Goal: Contribute content: Contribute content

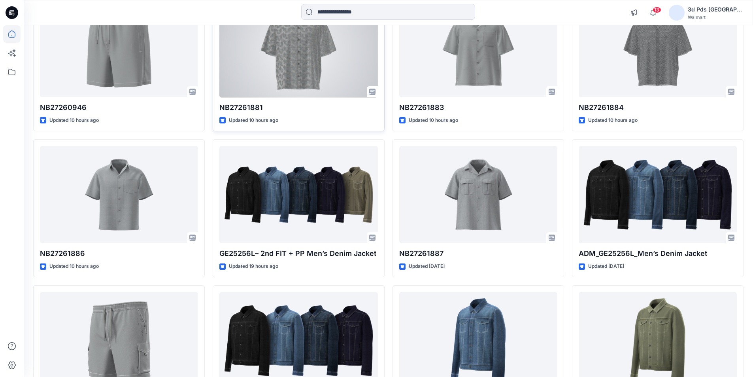
scroll to position [119, 0]
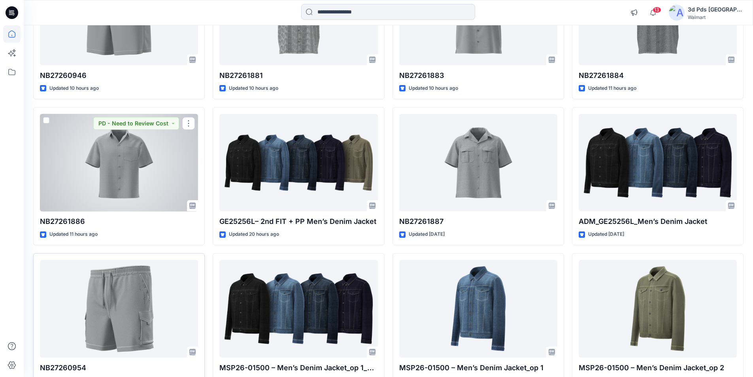
scroll to position [158, 0]
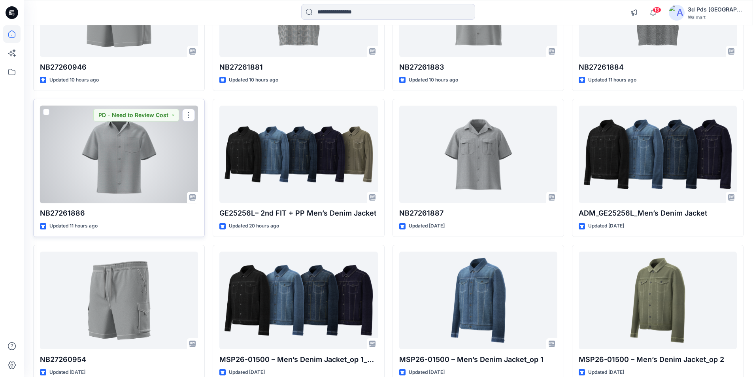
click at [122, 157] on div at bounding box center [119, 155] width 158 height 98
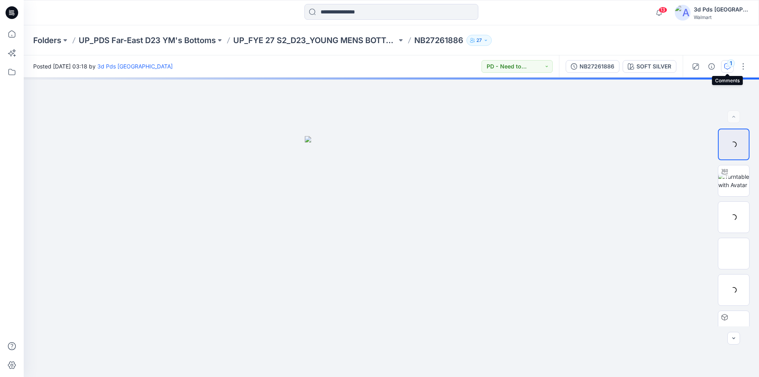
click at [726, 67] on icon "button" at bounding box center [728, 66] width 6 height 6
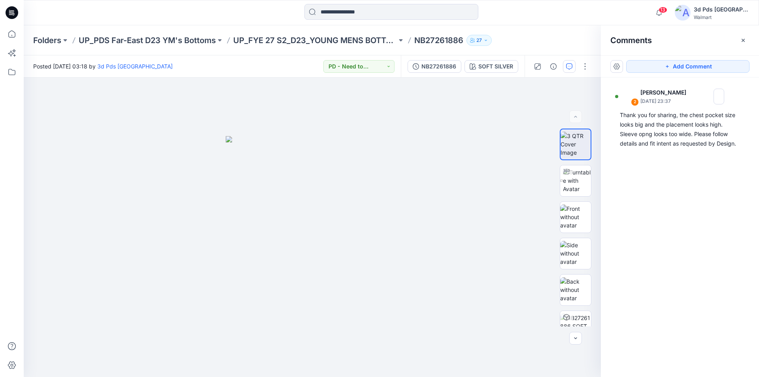
click at [697, 227] on div "2 Ali Eduardo August 26, 2025 23:37 Thank you for sharing, the chest pocket siz…" at bounding box center [680, 213] width 158 height 270
click at [112, 42] on p "UP_PDS Far-East D23 YM's Bottoms" at bounding box center [147, 40] width 137 height 11
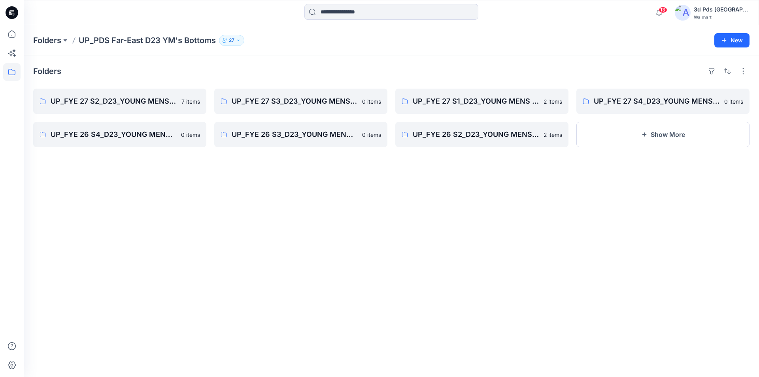
click at [15, 14] on icon at bounding box center [12, 12] width 13 height 13
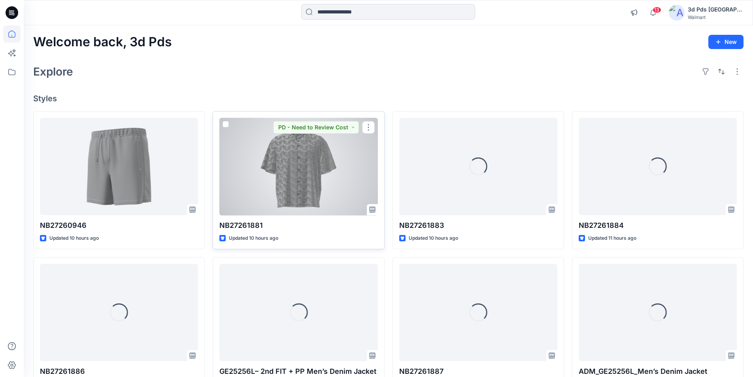
click at [308, 192] on div at bounding box center [299, 167] width 158 height 98
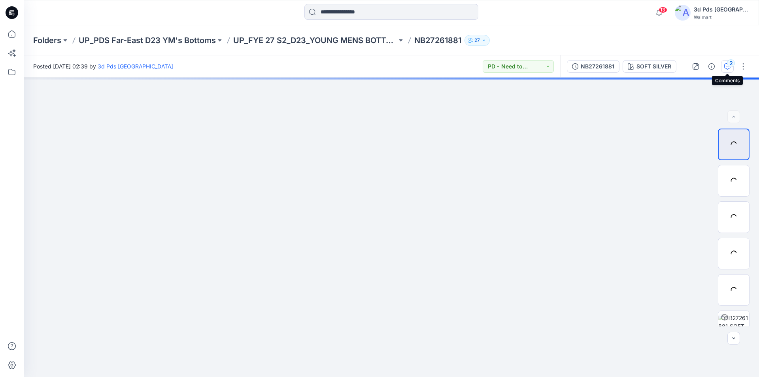
click at [726, 65] on icon "button" at bounding box center [728, 66] width 6 height 6
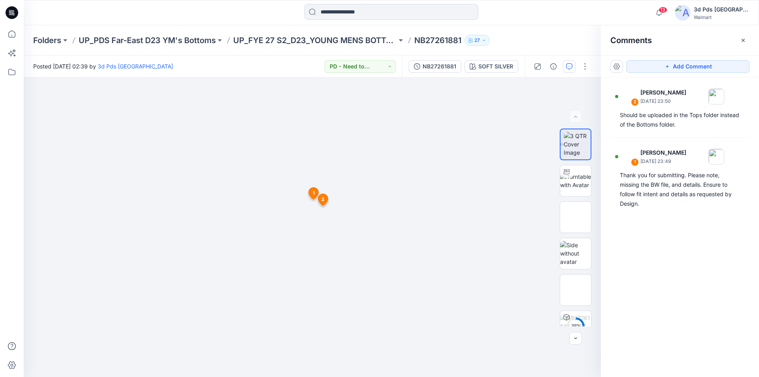
click at [15, 11] on icon at bounding box center [12, 12] width 13 height 13
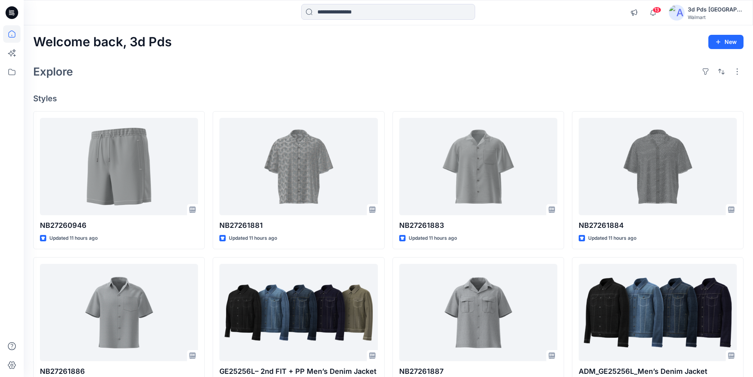
click at [143, 75] on div "Explore" at bounding box center [388, 71] width 711 height 19
click at [357, 14] on input at bounding box center [388, 12] width 174 height 16
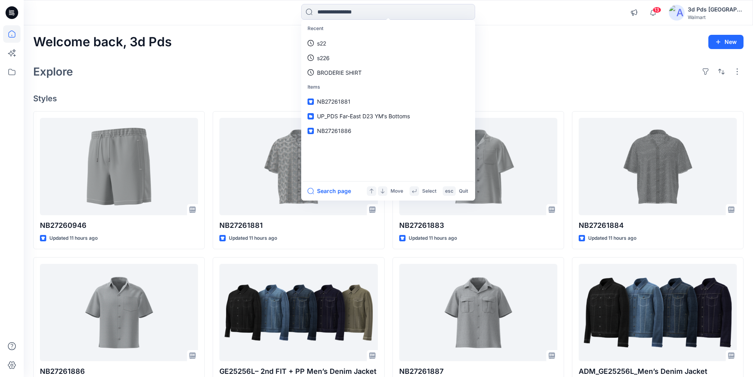
click at [213, 66] on div "Explore" at bounding box center [388, 71] width 711 height 19
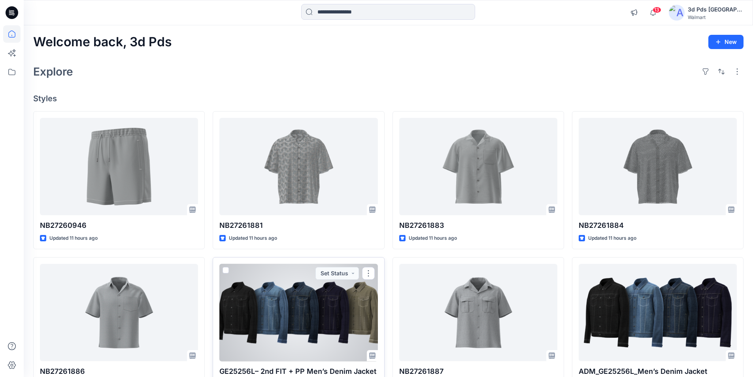
click at [288, 311] on div at bounding box center [299, 313] width 158 height 98
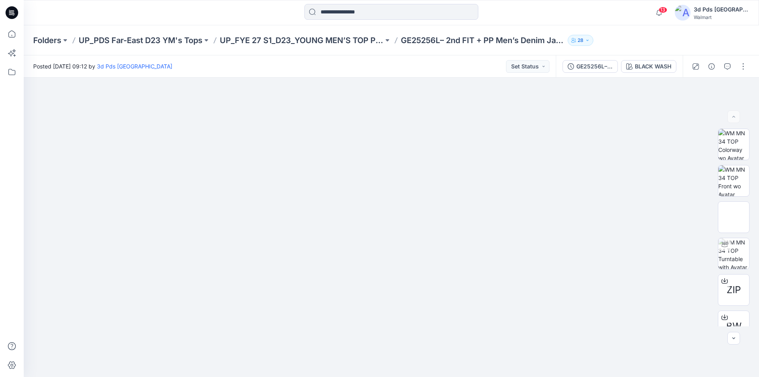
click at [10, 16] on icon at bounding box center [12, 12] width 13 height 13
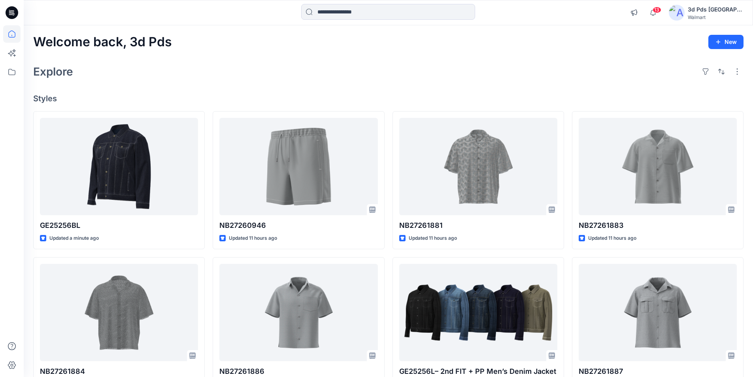
click at [13, 9] on icon at bounding box center [12, 12] width 13 height 13
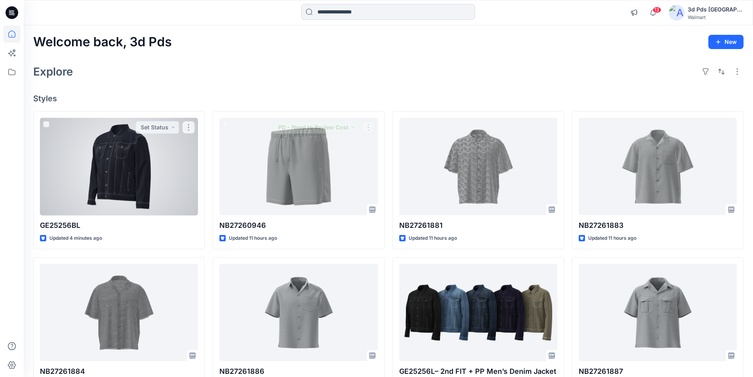
click at [121, 167] on div at bounding box center [119, 167] width 158 height 98
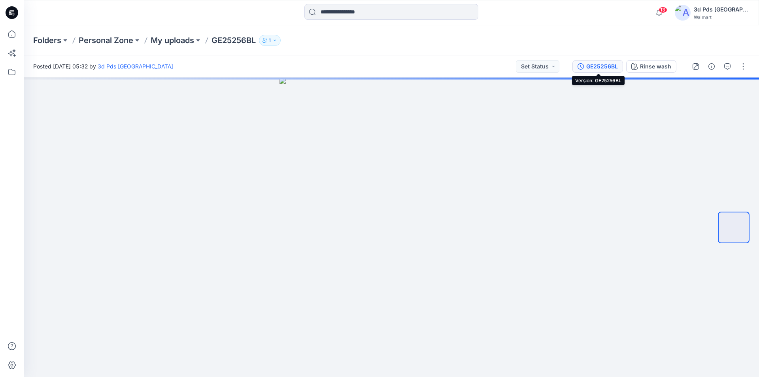
click at [597, 65] on div "GE25256BL" at bounding box center [603, 66] width 32 height 9
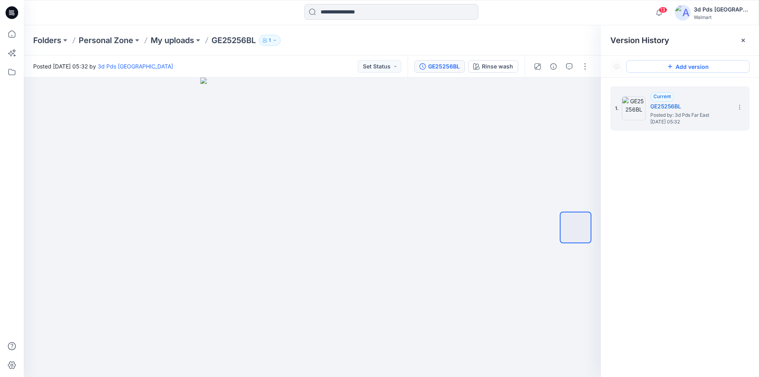
click at [670, 65] on icon at bounding box center [670, 66] width 6 height 6
click at [708, 100] on div "Current Rinse wash Posted by: 3d Pds Far East Wednesday, August 27, 2025 05:36" at bounding box center [690, 108] width 79 height 32
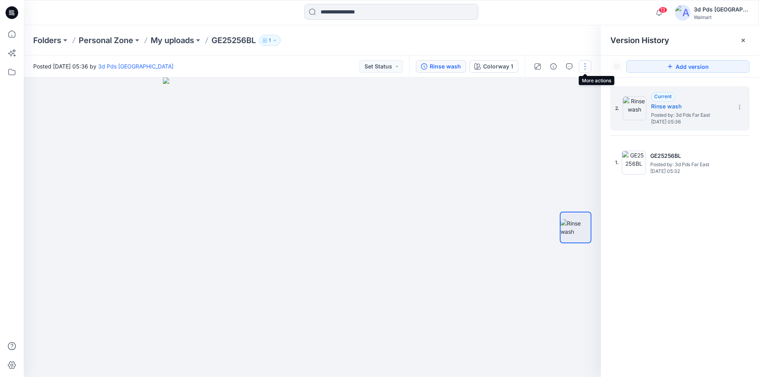
click at [584, 64] on button "button" at bounding box center [585, 66] width 13 height 13
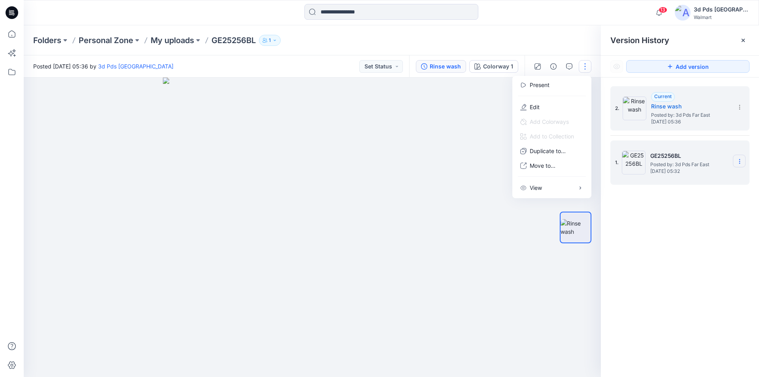
click at [739, 162] on icon at bounding box center [740, 161] width 6 height 6
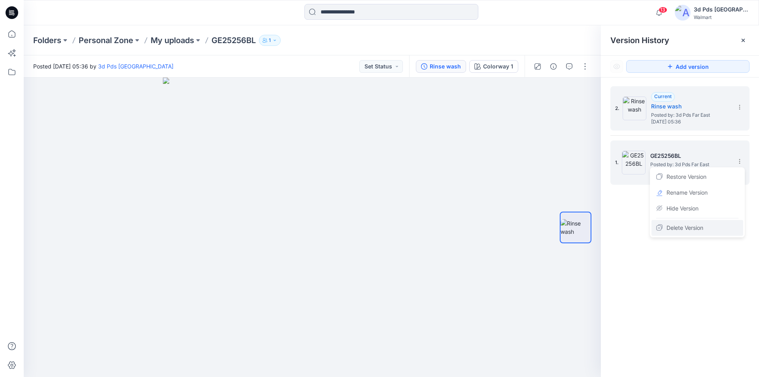
click at [673, 228] on span "Delete Version" at bounding box center [685, 227] width 37 height 9
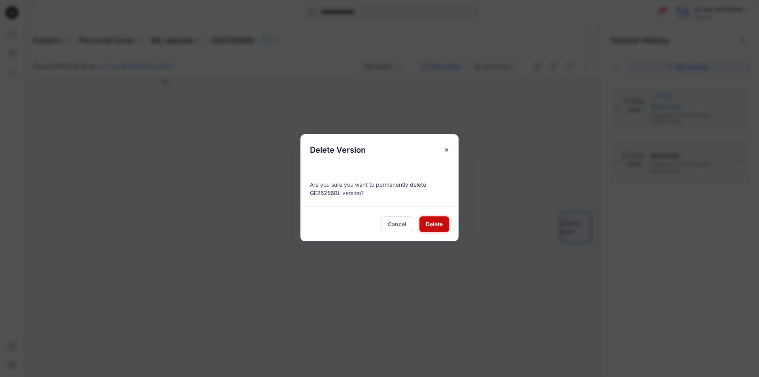
click at [428, 221] on span "Delete" at bounding box center [434, 224] width 17 height 8
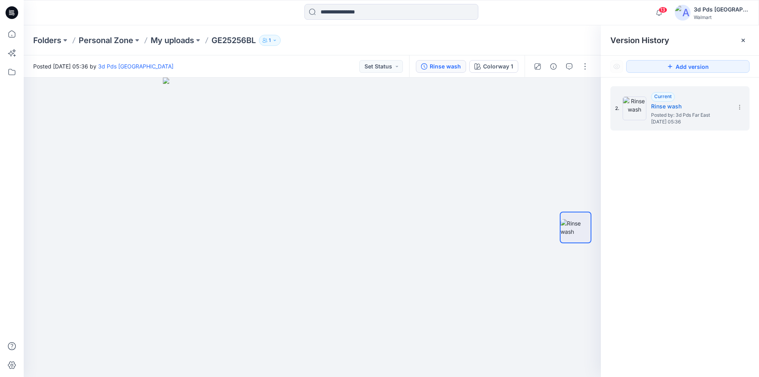
click at [699, 257] on div "2. Current Rinse wash Posted by: 3d Pds Far East Wednesday, August 27, 2025 05:…" at bounding box center [680, 233] width 158 height 311
click at [678, 114] on span "Posted by: 3d Pds Far East" at bounding box center [690, 115] width 79 height 8
click at [587, 68] on button "button" at bounding box center [585, 66] width 13 height 13
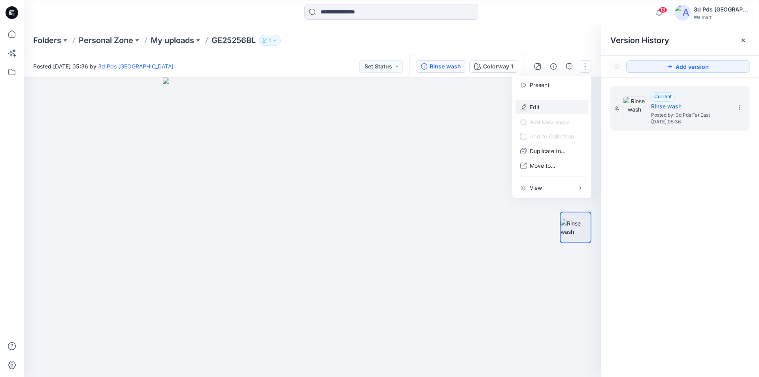
click at [534, 111] on p "Edit" at bounding box center [535, 107] width 10 height 8
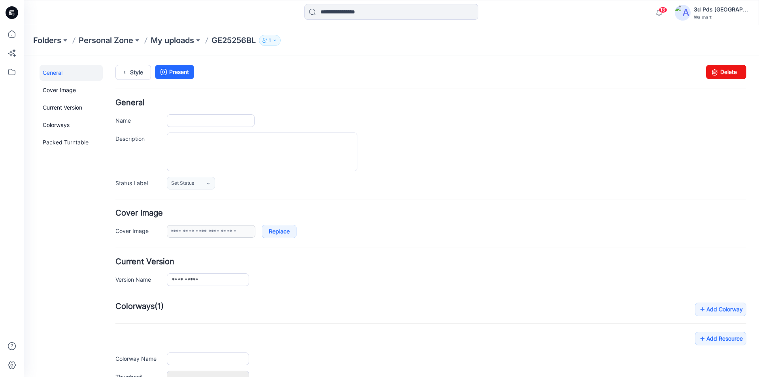
type input "*********"
type input "**********"
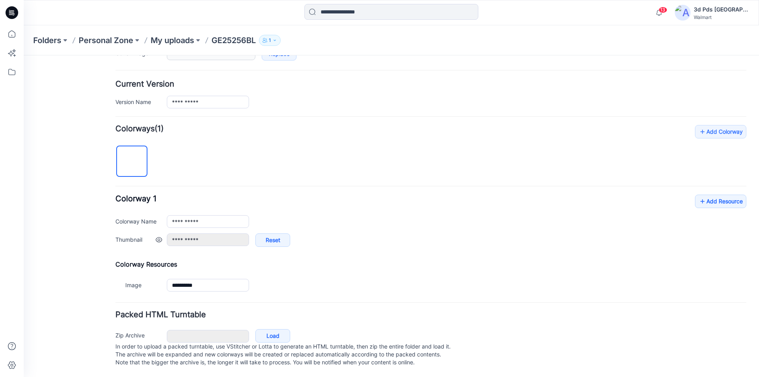
scroll to position [186, 0]
click at [276, 329] on link "Load" at bounding box center [273, 335] width 35 height 13
click at [184, 39] on p "My uploads" at bounding box center [173, 40] width 44 height 11
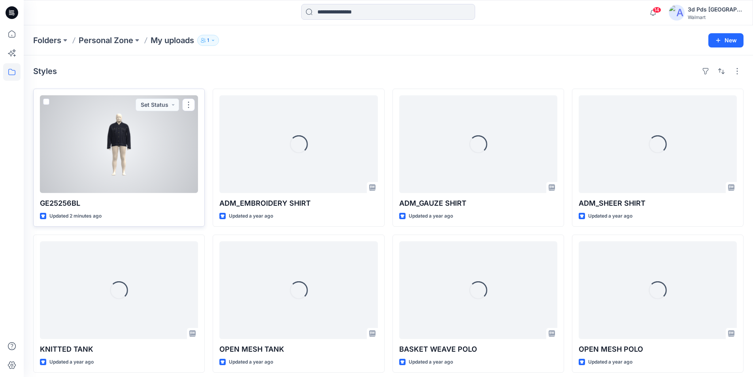
drag, startPoint x: 132, startPoint y: 165, endPoint x: 131, endPoint y: 159, distance: 6.7
click at [131, 165] on div at bounding box center [119, 144] width 158 height 98
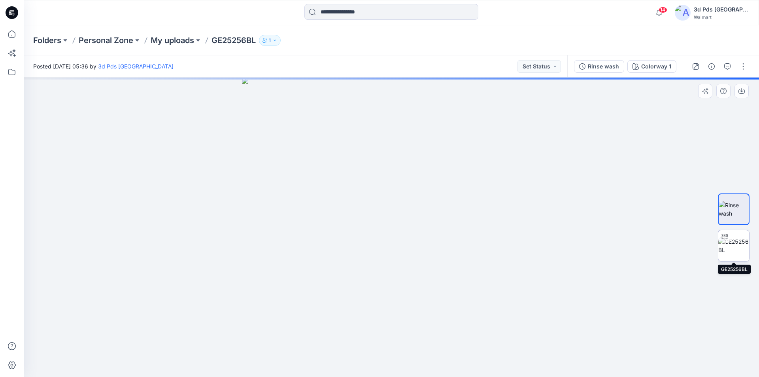
click at [740, 247] on img at bounding box center [734, 245] width 31 height 17
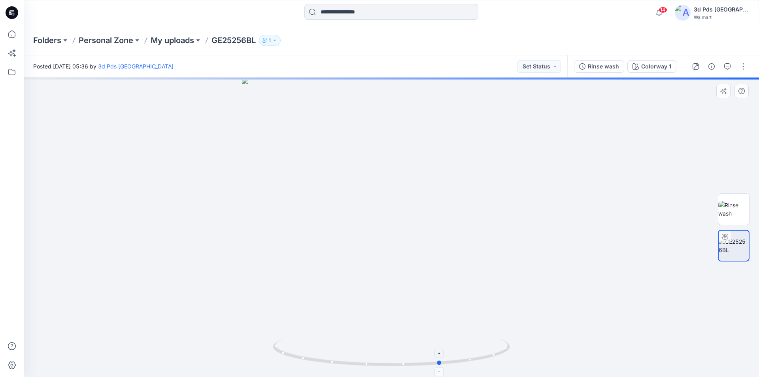
drag, startPoint x: 409, startPoint y: 366, endPoint x: 466, endPoint y: 365, distance: 56.6
click at [466, 365] on icon at bounding box center [392, 354] width 239 height 30
drag, startPoint x: 440, startPoint y: 367, endPoint x: 632, endPoint y: 333, distance: 195.1
click at [632, 333] on div at bounding box center [392, 227] width 736 height 299
drag, startPoint x: 485, startPoint y: 358, endPoint x: 585, endPoint y: 350, distance: 100.0
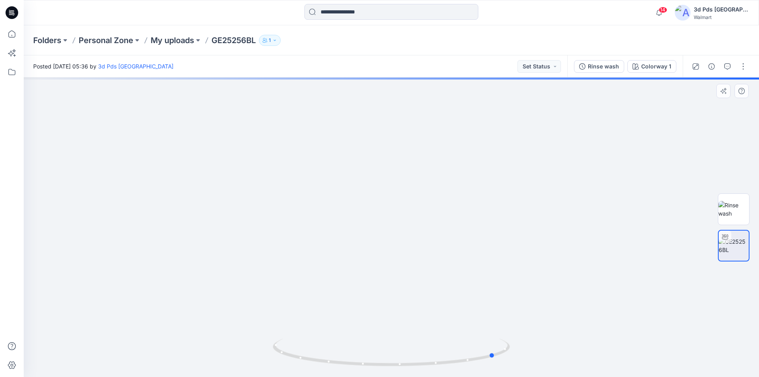
click at [585, 350] on div at bounding box center [392, 227] width 736 height 299
drag, startPoint x: 468, startPoint y: 363, endPoint x: 367, endPoint y: 357, distance: 101.4
click at [367, 357] on icon at bounding box center [392, 354] width 239 height 30
click at [517, 249] on img at bounding box center [391, 225] width 309 height 304
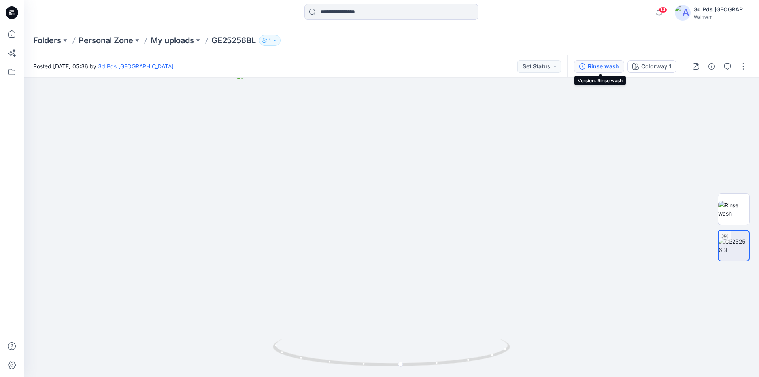
click at [603, 65] on div "Rinse wash" at bounding box center [603, 66] width 31 height 9
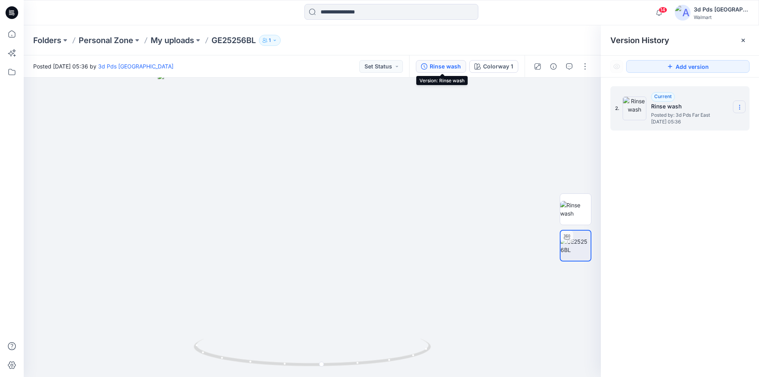
click at [738, 106] on icon at bounding box center [740, 107] width 6 height 6
click at [685, 137] on span "Rename Version" at bounding box center [687, 138] width 41 height 9
type input "*********"
click at [693, 171] on div "2. *********" at bounding box center [680, 233] width 158 height 311
click at [495, 66] on div "Colorway 1" at bounding box center [498, 66] width 30 height 9
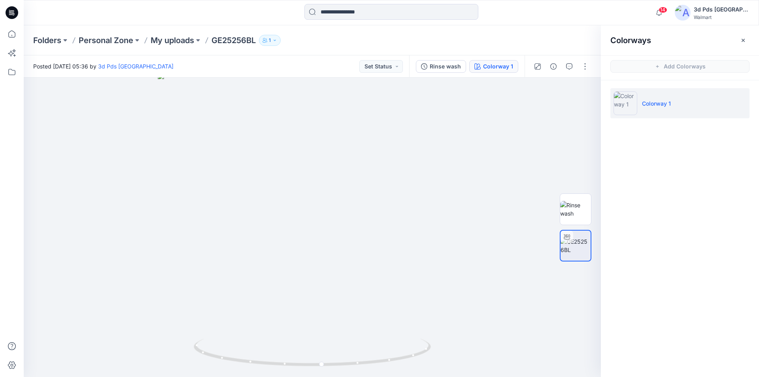
click at [670, 102] on p "Colorway 1" at bounding box center [656, 103] width 29 height 8
click at [652, 104] on p "Colorway 1" at bounding box center [656, 103] width 29 height 8
click at [682, 108] on li "Colorway 1" at bounding box center [680, 103] width 139 height 30
drag, startPoint x: 644, startPoint y: 104, endPoint x: 675, endPoint y: 105, distance: 30.9
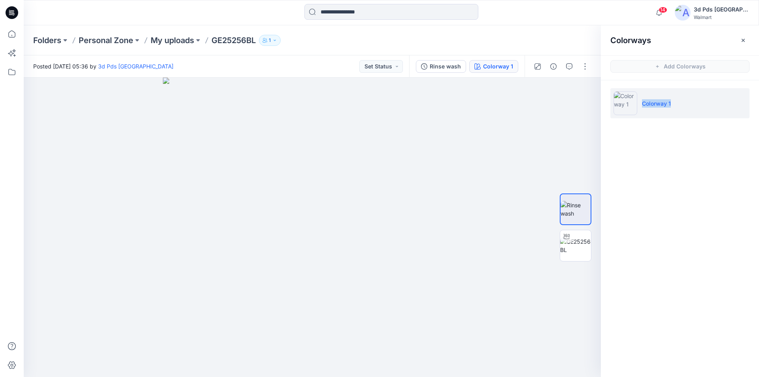
click at [675, 105] on li "Colorway 1" at bounding box center [680, 103] width 139 height 30
click at [688, 108] on li "Colorway 1" at bounding box center [680, 103] width 139 height 30
click at [588, 66] on button "button" at bounding box center [585, 66] width 13 height 13
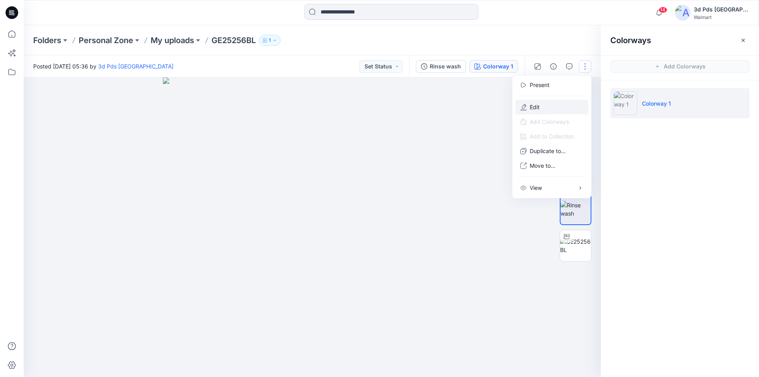
click at [545, 104] on button "Edit" at bounding box center [552, 107] width 73 height 15
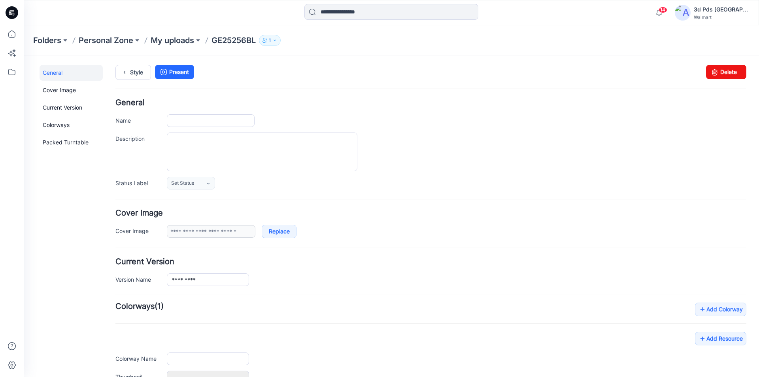
type input "*********"
type input "**********"
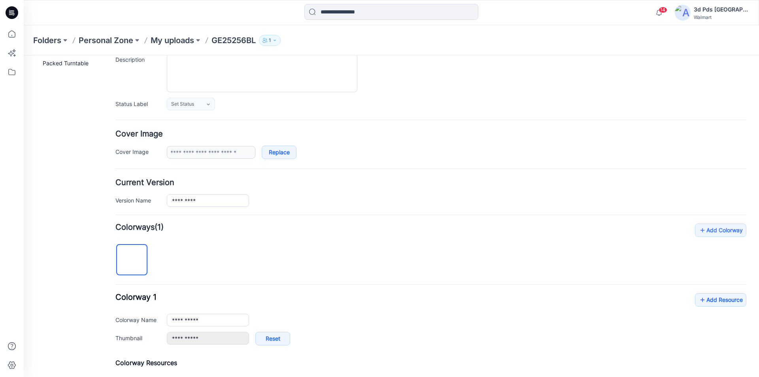
scroll to position [119, 0]
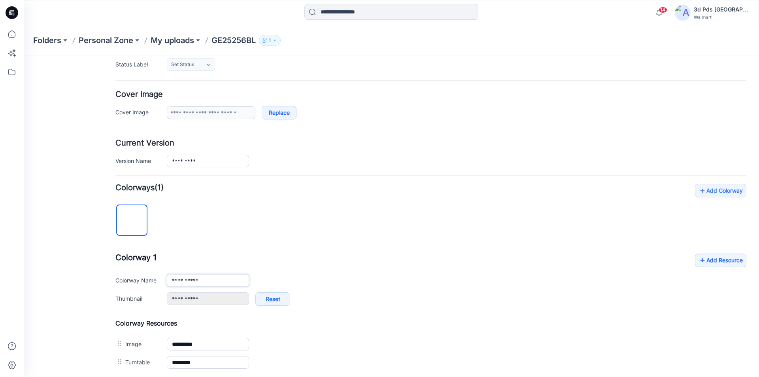
drag, startPoint x: 214, startPoint y: 280, endPoint x: 163, endPoint y: 277, distance: 51.9
click at [163, 277] on div "**********" at bounding box center [430, 280] width 631 height 13
paste input "text"
type input "**********"
click at [230, 230] on div "**********" at bounding box center [430, 277] width 631 height 187
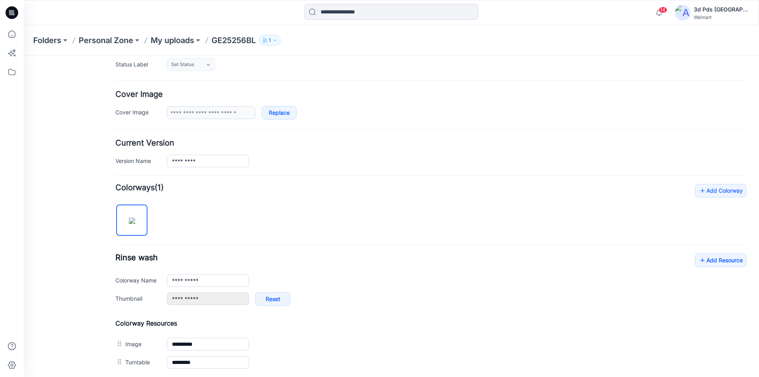
click at [237, 210] on div "**********" at bounding box center [430, 277] width 631 height 187
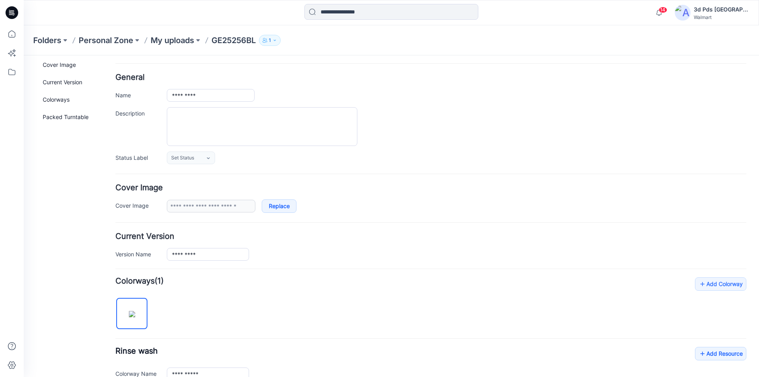
scroll to position [0, 0]
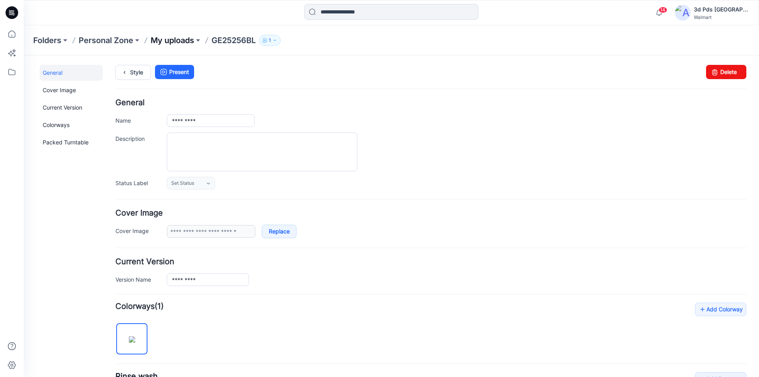
click at [164, 40] on p "My uploads" at bounding box center [173, 40] width 44 height 11
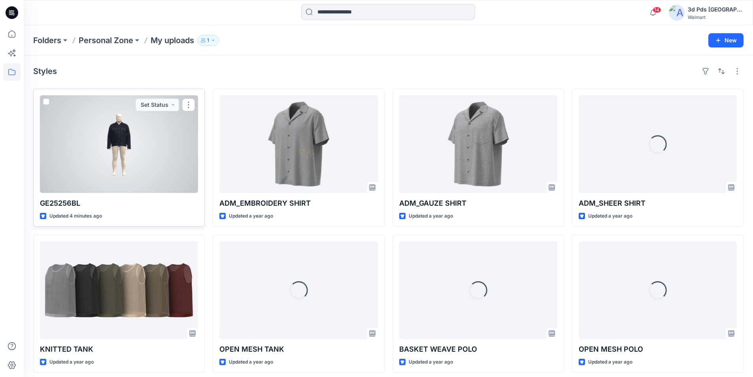
click at [127, 157] on div at bounding box center [119, 144] width 158 height 98
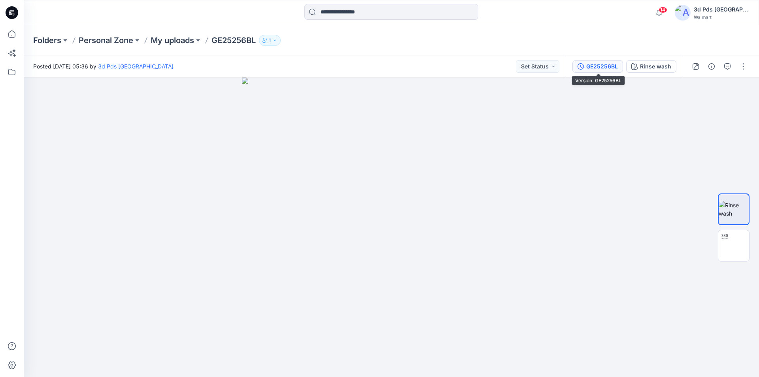
click at [605, 68] on div "GE25256BL" at bounding box center [603, 66] width 32 height 9
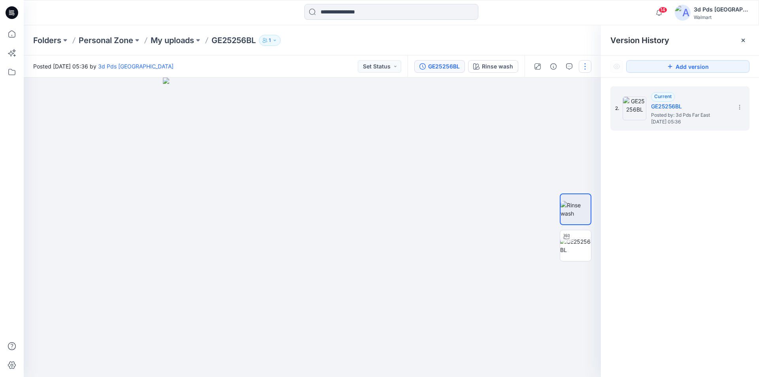
click at [586, 68] on button "button" at bounding box center [585, 66] width 13 height 13
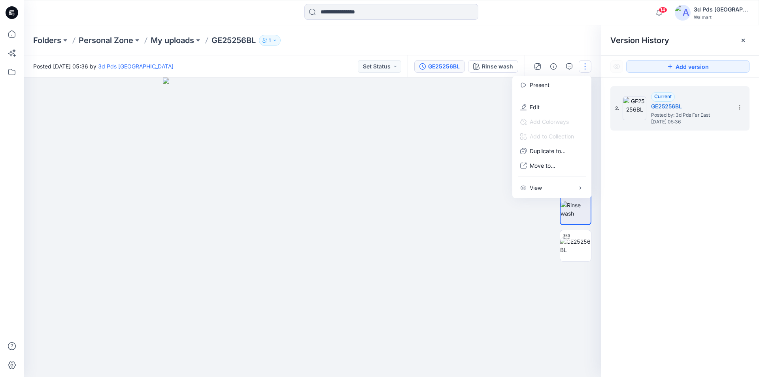
click at [670, 174] on div "2. Current GE25256BL Posted by: 3d Pds Far East Wednesday, August 27, 2025 05:36" at bounding box center [680, 233] width 158 height 311
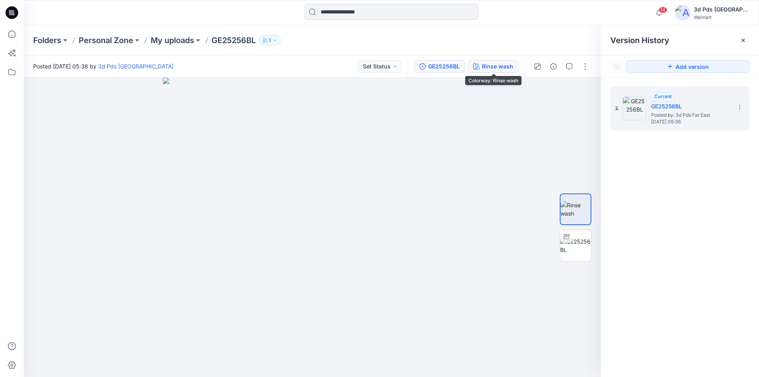
click at [500, 64] on div "Rinse wash" at bounding box center [497, 66] width 31 height 9
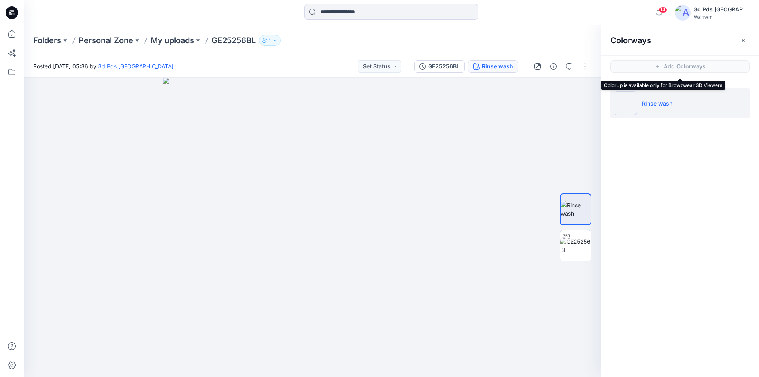
click at [659, 65] on span "Add Colorways" at bounding box center [680, 66] width 158 height 22
click at [701, 161] on div "Colorways Add Colorways Rinse wash" at bounding box center [680, 201] width 158 height 352
click at [704, 104] on li "Rinse wash" at bounding box center [680, 103] width 139 height 30
click at [659, 66] on span "Add Colorways" at bounding box center [680, 66] width 158 height 22
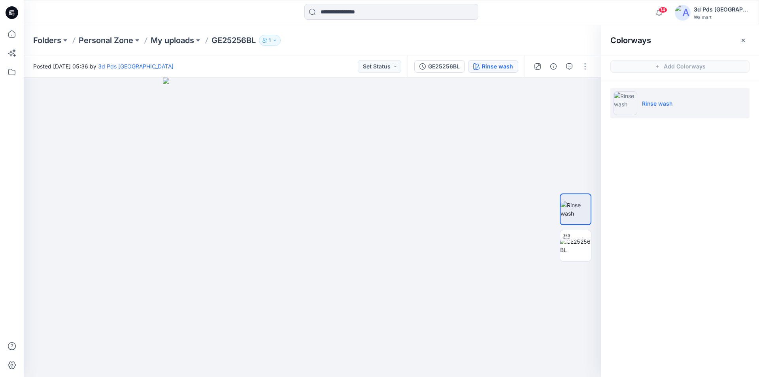
click at [659, 66] on span "Add Colorways" at bounding box center [680, 66] width 158 height 22
click at [447, 66] on div "GE25256BL" at bounding box center [444, 66] width 32 height 9
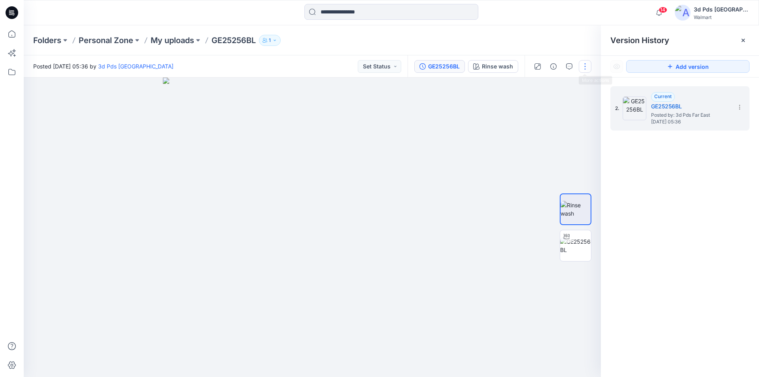
click at [586, 68] on button "button" at bounding box center [585, 66] width 13 height 13
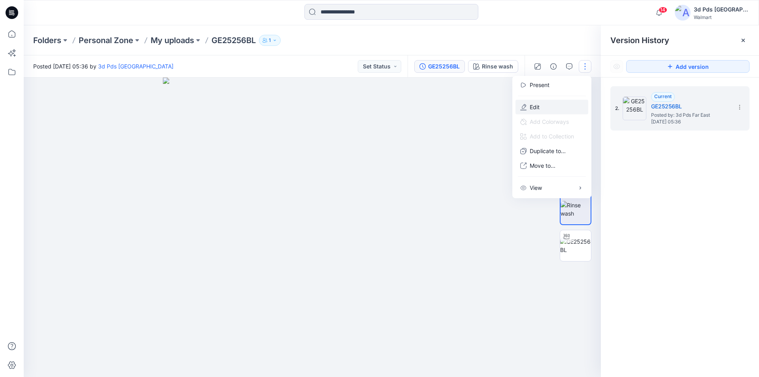
click at [541, 110] on button "Edit" at bounding box center [552, 107] width 73 height 15
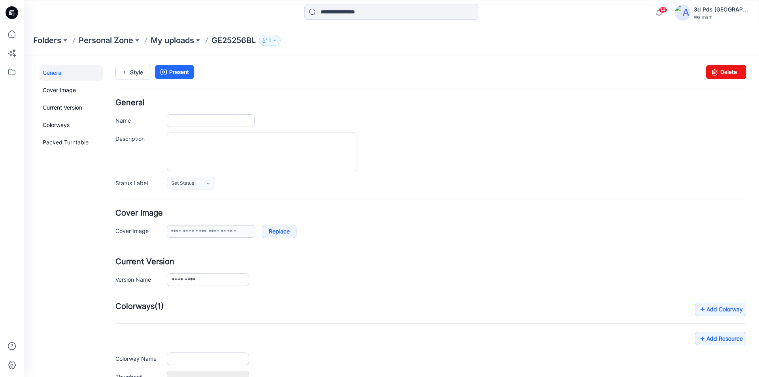
type input "*********"
type input "**********"
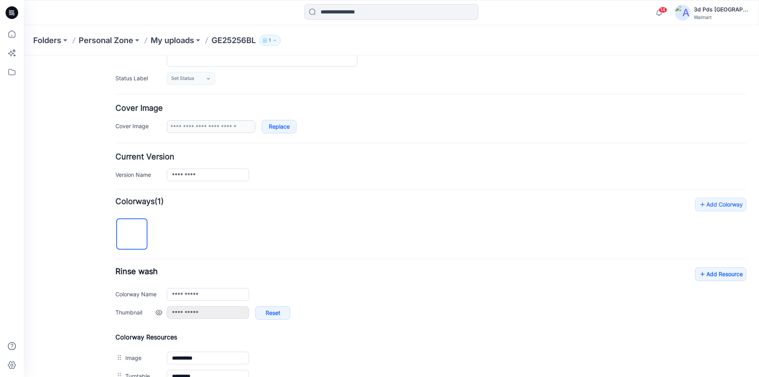
scroll to position [119, 0]
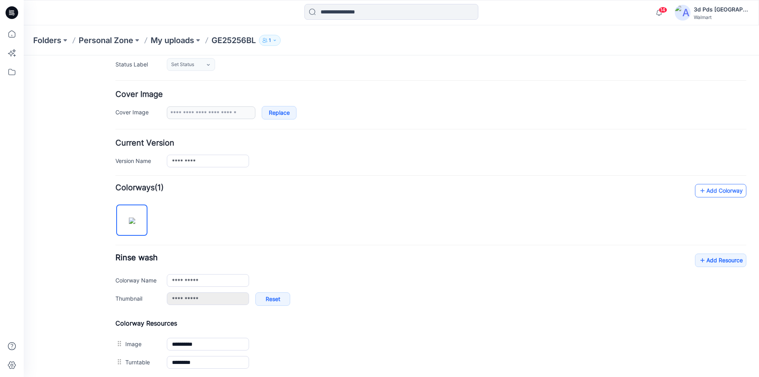
click at [699, 189] on icon at bounding box center [703, 190] width 8 height 13
type input "**********"
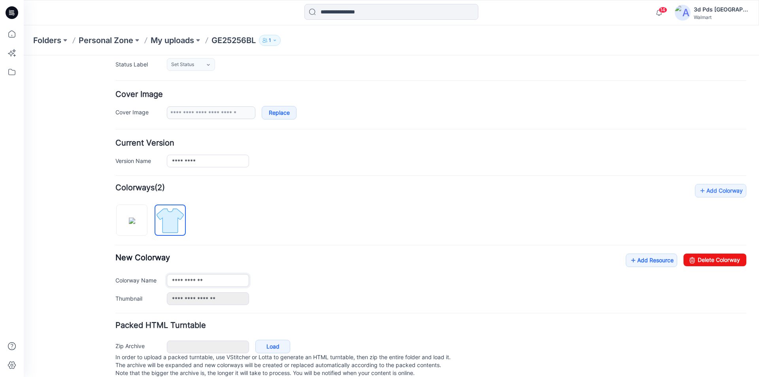
click at [219, 283] on input "**********" at bounding box center [208, 280] width 82 height 13
drag, startPoint x: 219, startPoint y: 282, endPoint x: 159, endPoint y: 278, distance: 60.6
click at [159, 278] on div "**********" at bounding box center [430, 280] width 631 height 13
paste input "text"
type input "********"
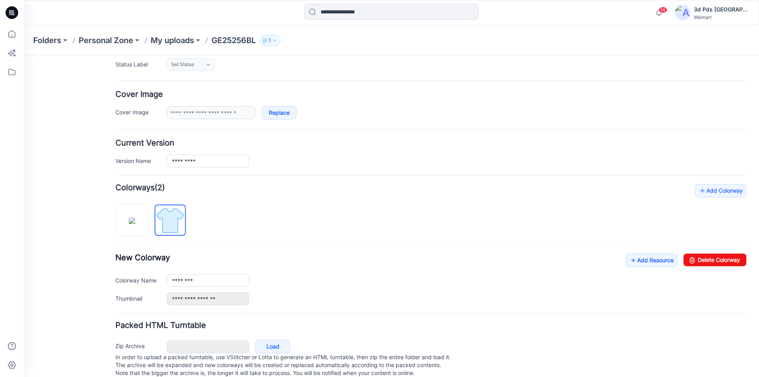
click at [261, 206] on div "**********" at bounding box center [430, 244] width 631 height 121
click at [179, 212] on img at bounding box center [170, 221] width 30 height 30
click at [630, 261] on icon at bounding box center [634, 260] width 8 height 13
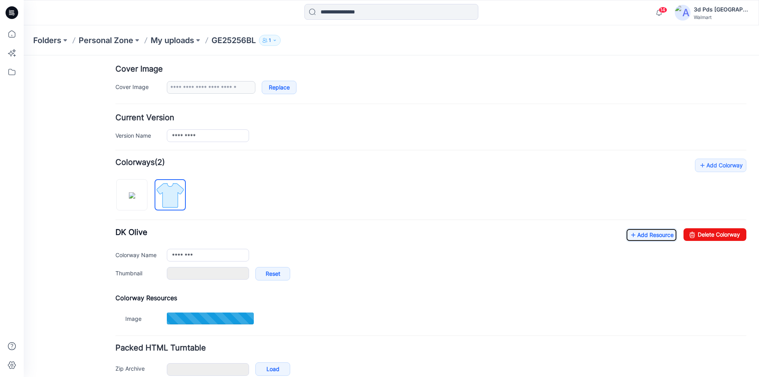
scroll to position [158, 0]
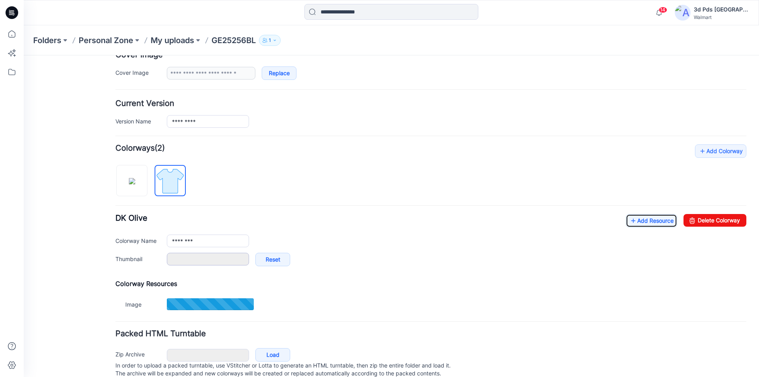
type input "********"
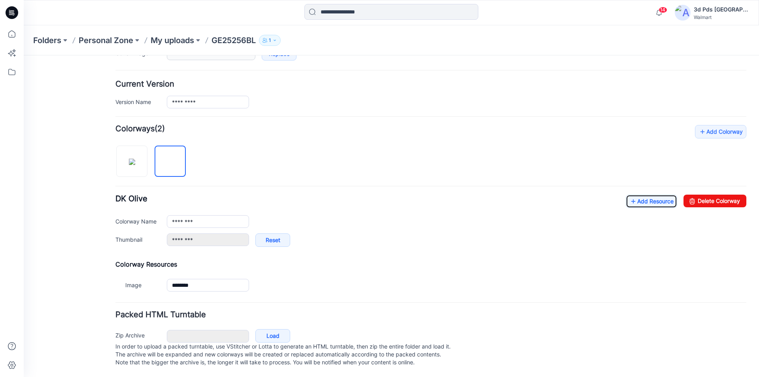
scroll to position [186, 0]
click at [275, 329] on link "Load" at bounding box center [273, 335] width 35 height 13
click at [163, 40] on p "My uploads" at bounding box center [173, 40] width 44 height 11
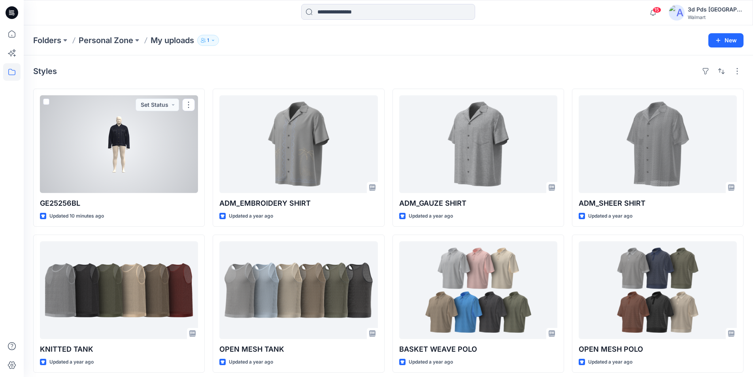
click at [131, 167] on div at bounding box center [119, 144] width 158 height 98
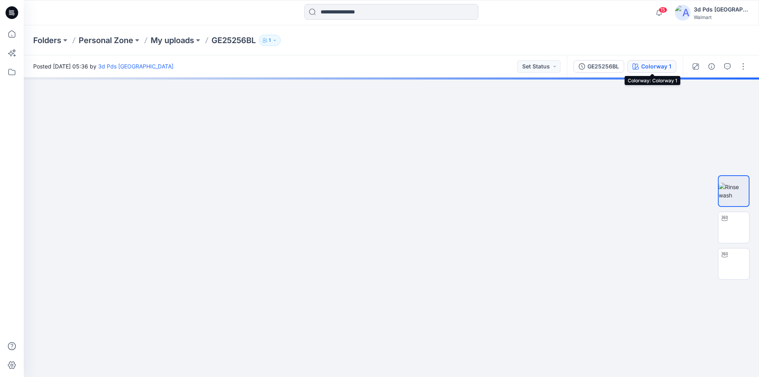
click at [660, 64] on div "Colorway 1" at bounding box center [657, 66] width 30 height 9
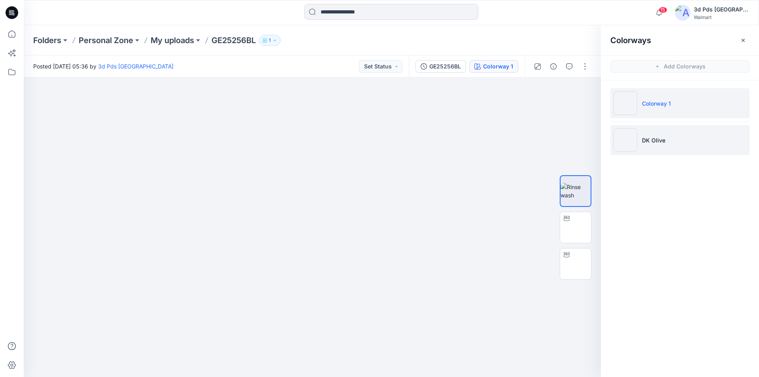
click at [678, 132] on li "DK Olive" at bounding box center [680, 140] width 139 height 30
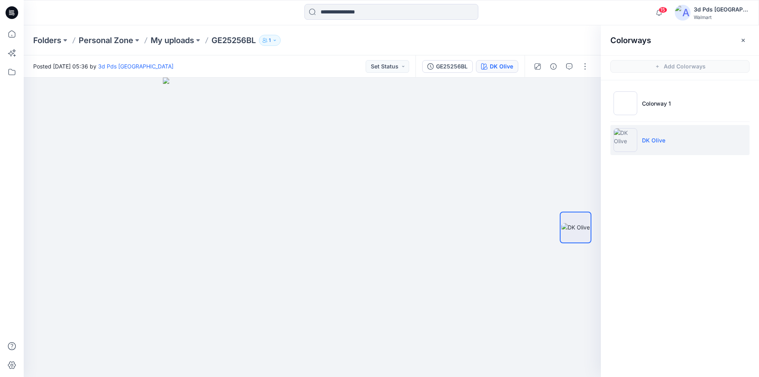
click at [679, 136] on li "DK Olive" at bounding box center [680, 140] width 139 height 30
click at [585, 70] on button "button" at bounding box center [585, 66] width 13 height 13
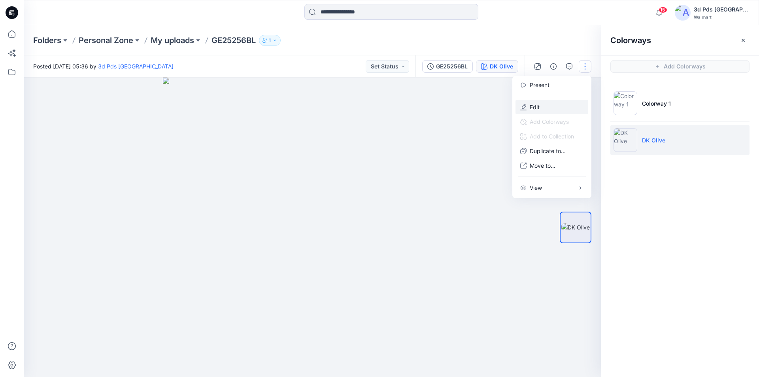
click at [543, 107] on button "Edit" at bounding box center [552, 107] width 73 height 15
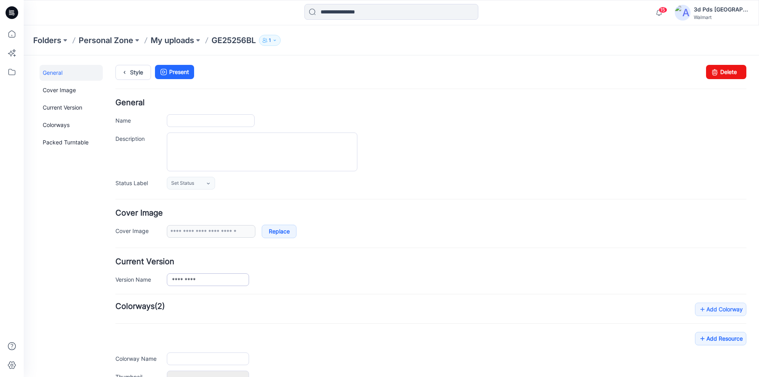
type input "*********"
type input "**********"
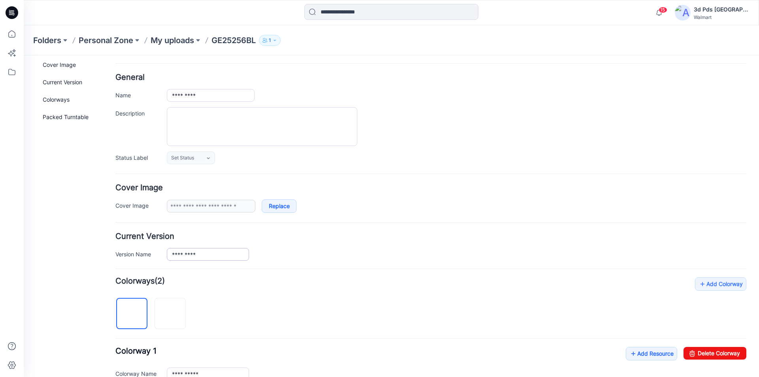
scroll to position [40, 0]
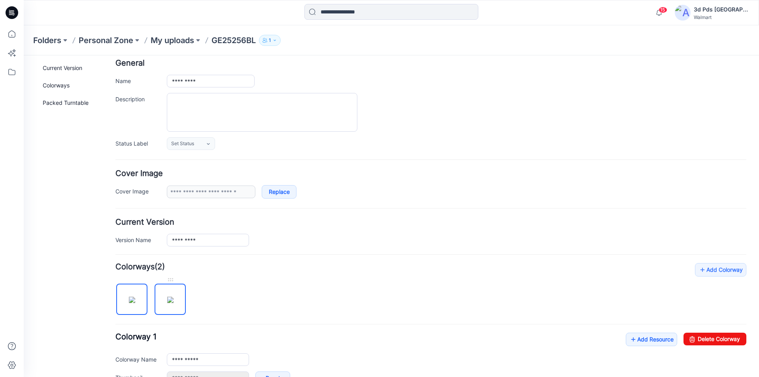
click at [174, 297] on img at bounding box center [170, 300] width 6 height 6
type input "********"
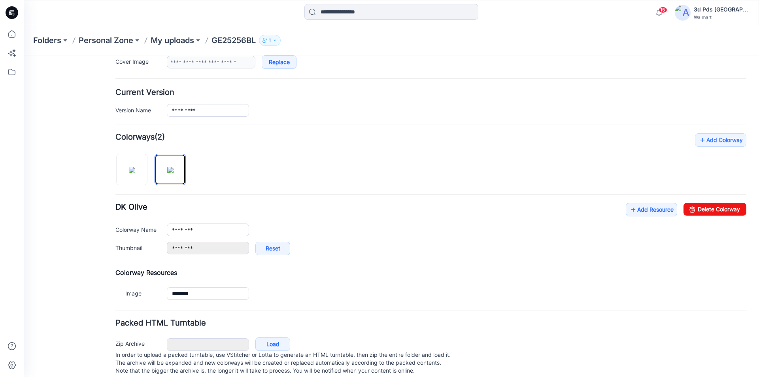
scroll to position [186, 0]
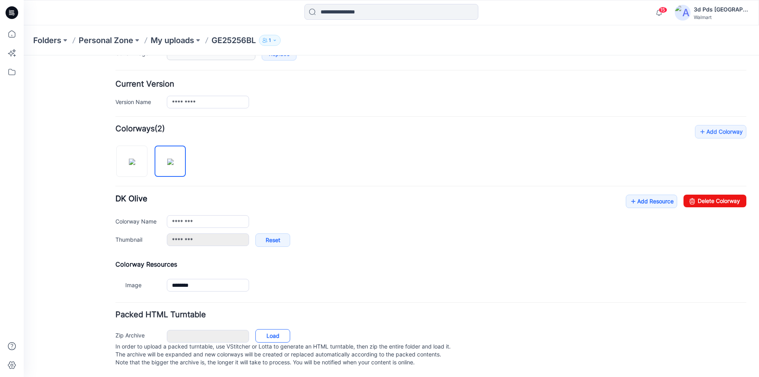
click at [271, 330] on link "Load" at bounding box center [273, 335] width 35 height 13
click at [161, 42] on p "My uploads" at bounding box center [173, 40] width 44 height 11
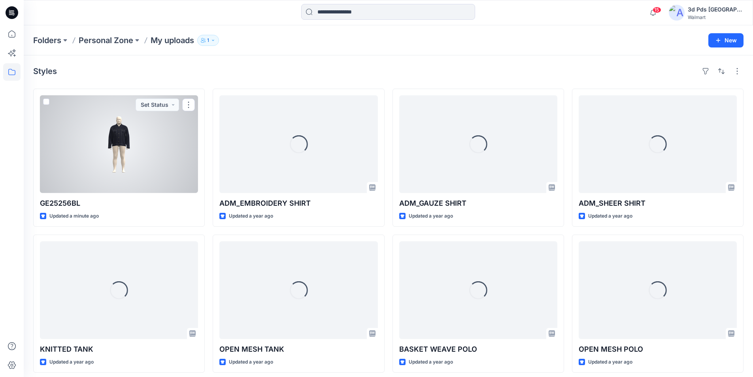
click at [113, 181] on div at bounding box center [119, 144] width 158 height 98
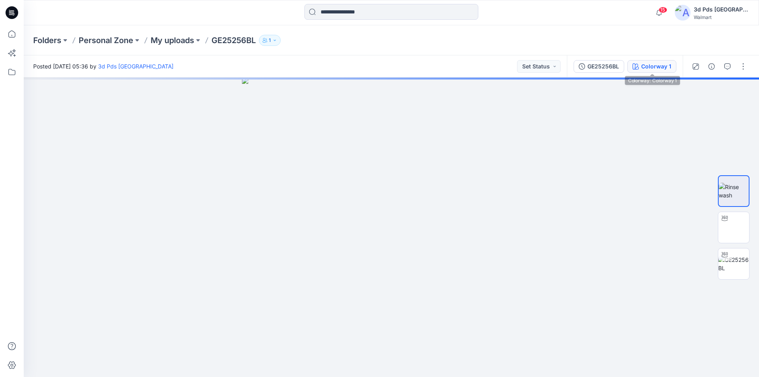
click at [656, 64] on div "Colorway 1" at bounding box center [657, 66] width 30 height 9
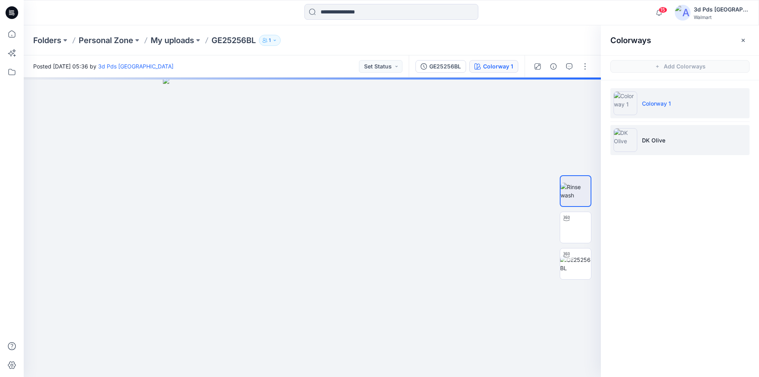
click at [679, 140] on li "DK Olive" at bounding box center [680, 140] width 139 height 30
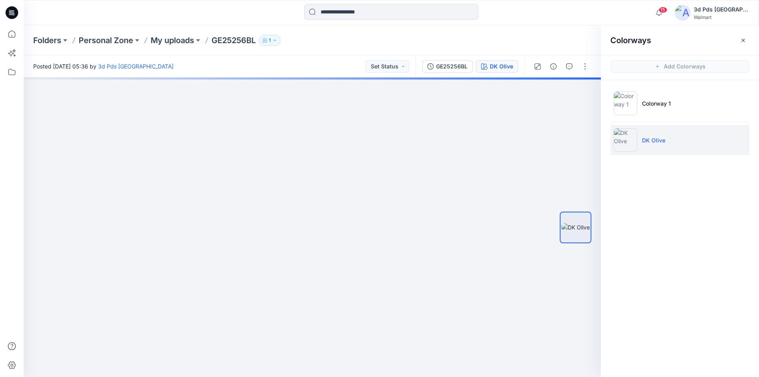
click at [680, 138] on li "DK Olive" at bounding box center [680, 140] width 139 height 30
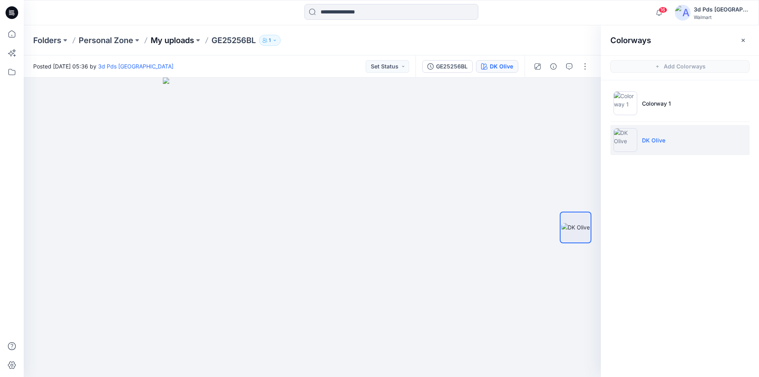
click at [178, 42] on p "My uploads" at bounding box center [173, 40] width 44 height 11
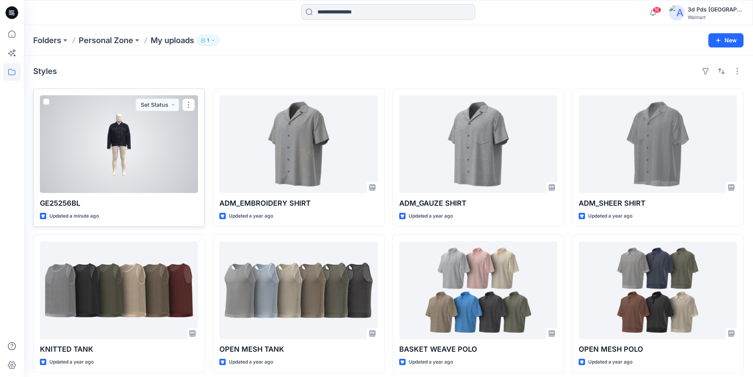
click at [129, 174] on div at bounding box center [119, 144] width 158 height 98
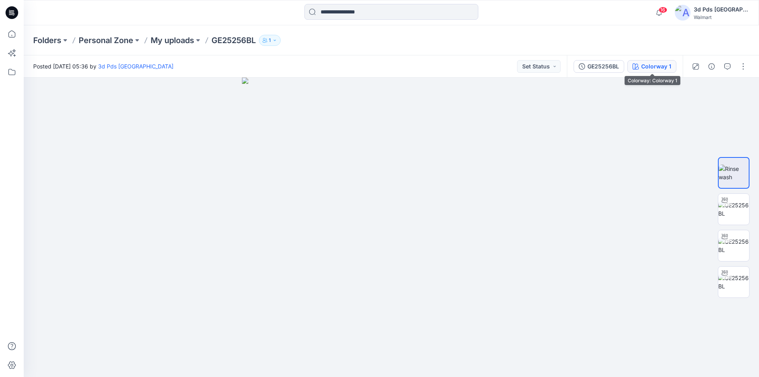
click at [650, 67] on div "Colorway 1" at bounding box center [657, 66] width 30 height 9
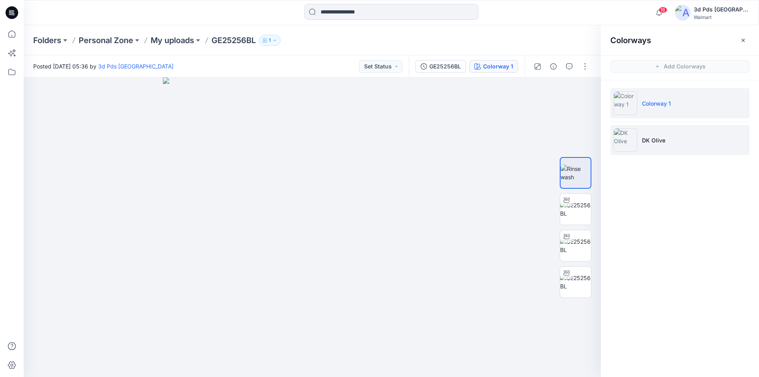
click at [696, 138] on li "DK Olive" at bounding box center [680, 140] width 139 height 30
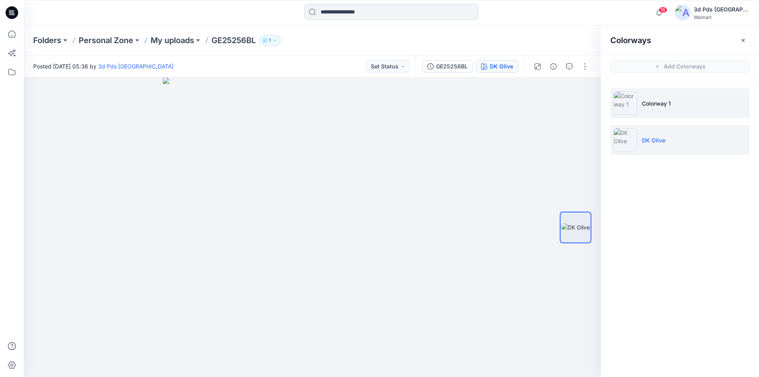
click at [690, 110] on li "Colorway 1" at bounding box center [680, 103] width 139 height 30
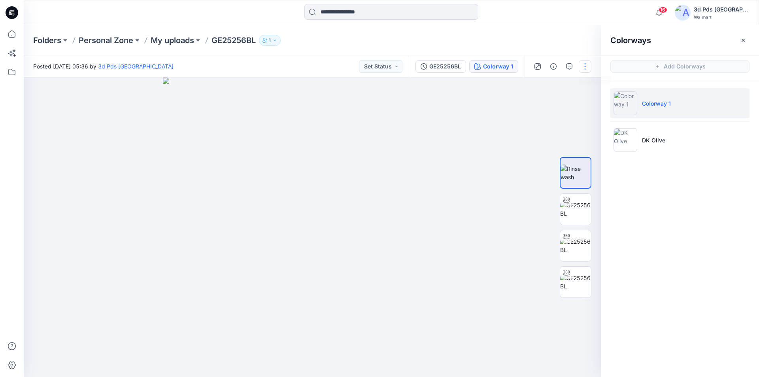
click at [581, 68] on button "button" at bounding box center [585, 66] width 13 height 13
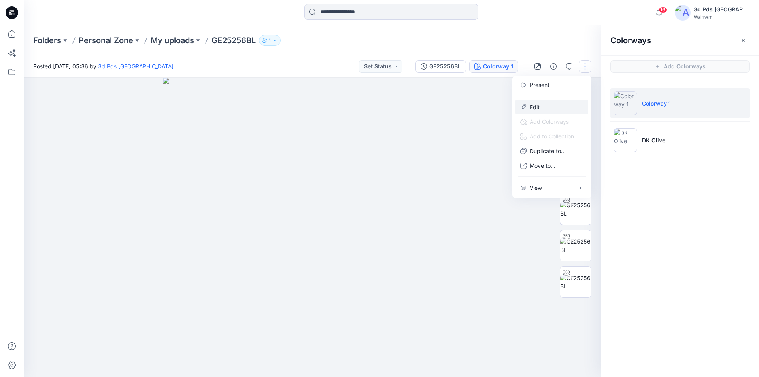
click at [539, 104] on p "Edit" at bounding box center [535, 107] width 10 height 8
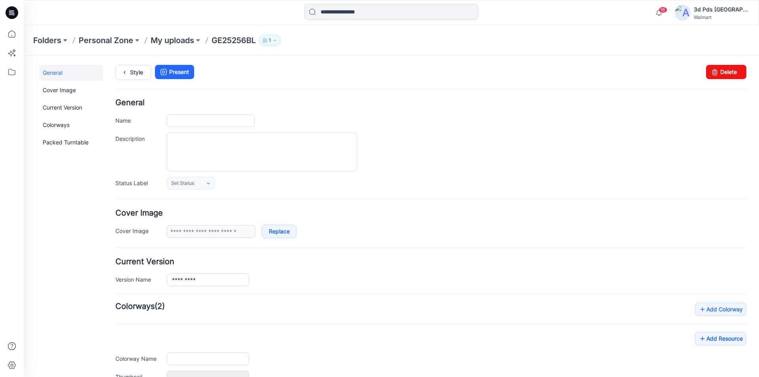
type input "*********"
type input "**********"
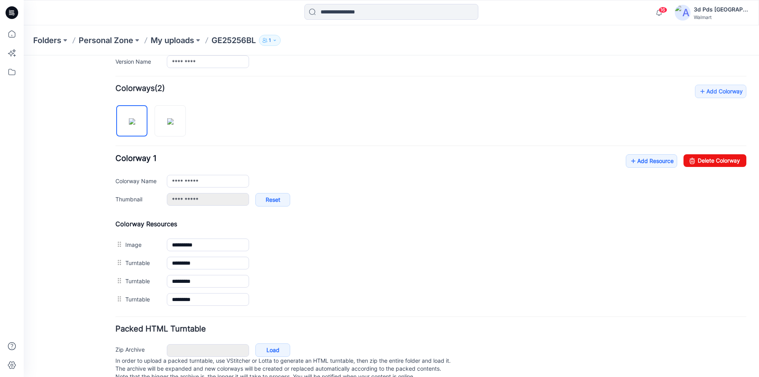
scroll to position [237, 0]
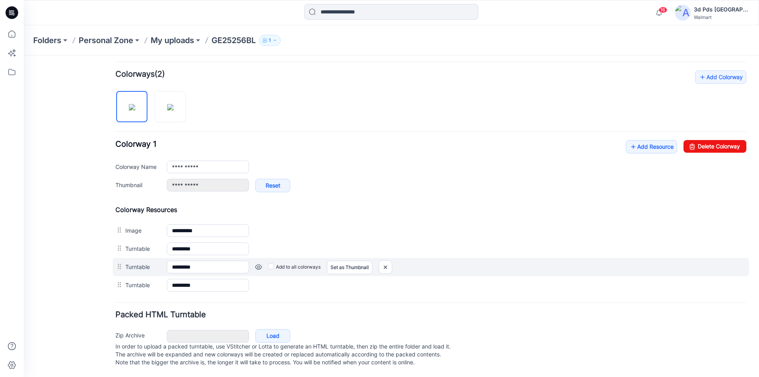
click at [141, 262] on label "Turntable" at bounding box center [142, 266] width 34 height 9
click at [167, 261] on input "*********" at bounding box center [208, 267] width 82 height 13
drag, startPoint x: 385, startPoint y: 262, endPoint x: 440, endPoint y: 95, distance: 175.4
click at [24, 55] on img at bounding box center [24, 55] width 0 height 0
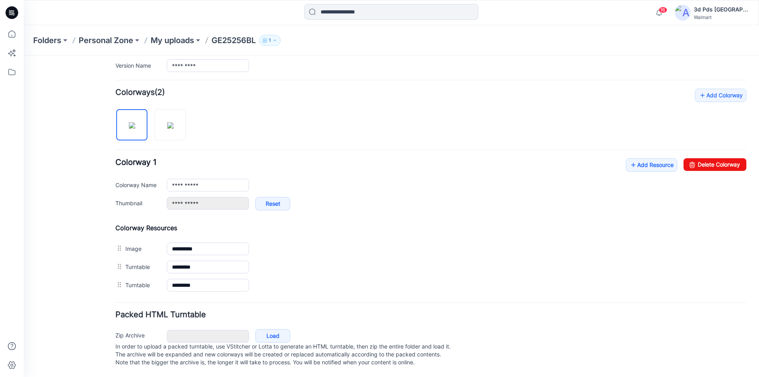
scroll to position [222, 0]
click at [174, 122] on img at bounding box center [170, 125] width 6 height 6
type input "********"
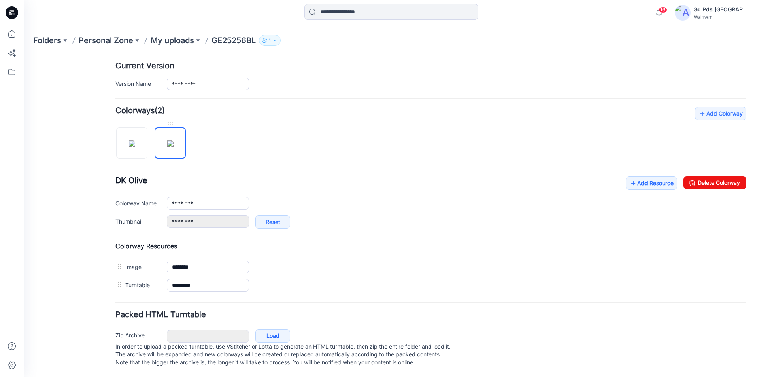
scroll to position [204, 0]
click at [165, 38] on p "My uploads" at bounding box center [173, 40] width 44 height 11
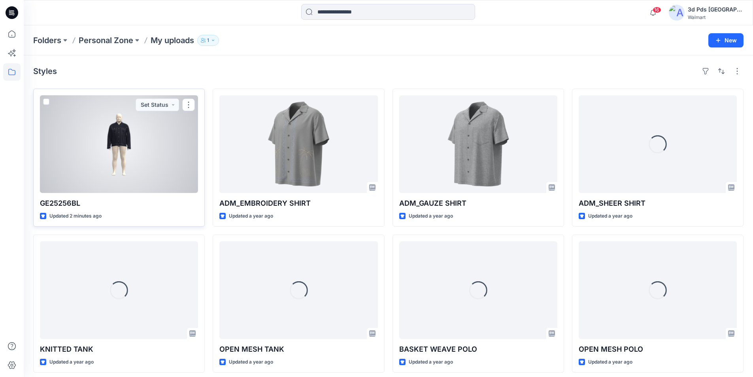
click at [127, 167] on div at bounding box center [119, 144] width 158 height 98
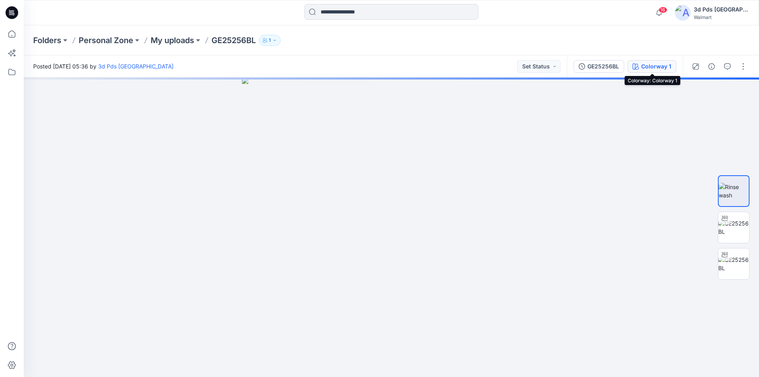
click at [655, 65] on div "Colorway 1" at bounding box center [657, 66] width 30 height 9
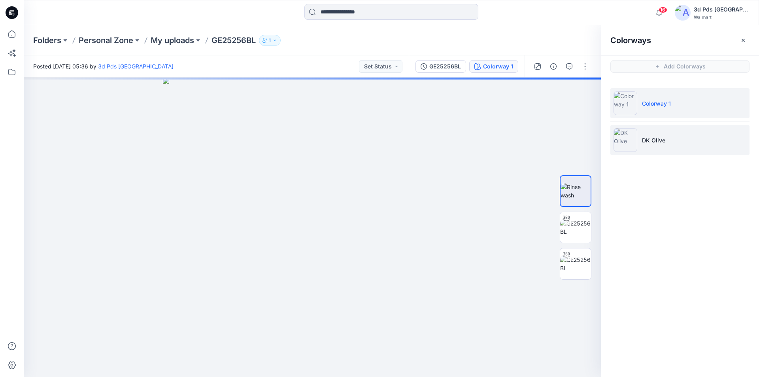
click at [672, 140] on li "DK Olive" at bounding box center [680, 140] width 139 height 30
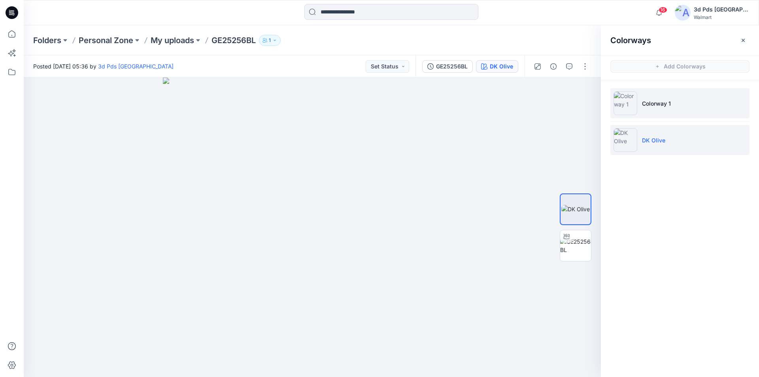
click at [683, 109] on li "Colorway 1" at bounding box center [680, 103] width 139 height 30
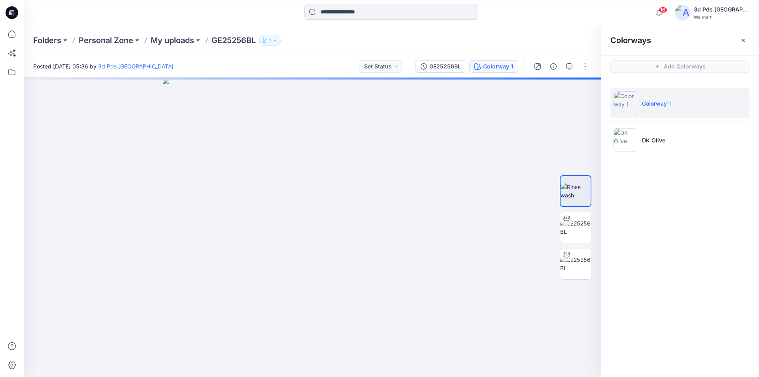
click at [688, 198] on div "Colorways Add Colorways Colorway 1 DK Olive" at bounding box center [680, 201] width 158 height 352
click at [680, 104] on li "Colorway 1" at bounding box center [680, 103] width 139 height 30
click at [490, 69] on div "Colorway 1" at bounding box center [498, 66] width 30 height 9
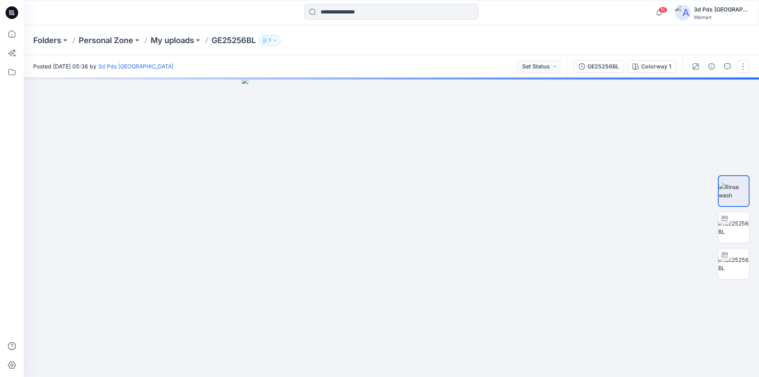
click at [748, 67] on button "button" at bounding box center [743, 66] width 13 height 13
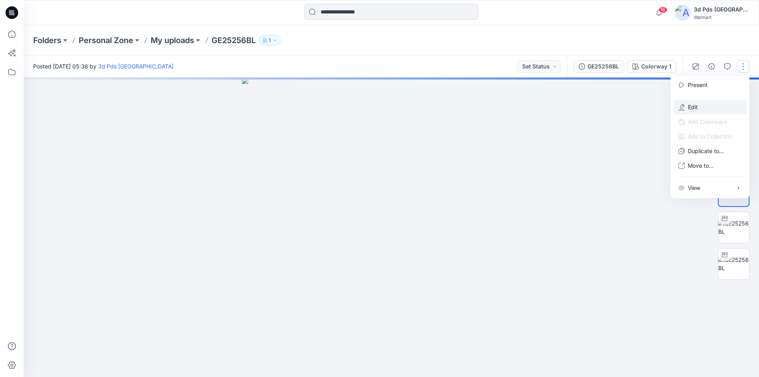
click at [695, 106] on p "Edit" at bounding box center [693, 107] width 10 height 8
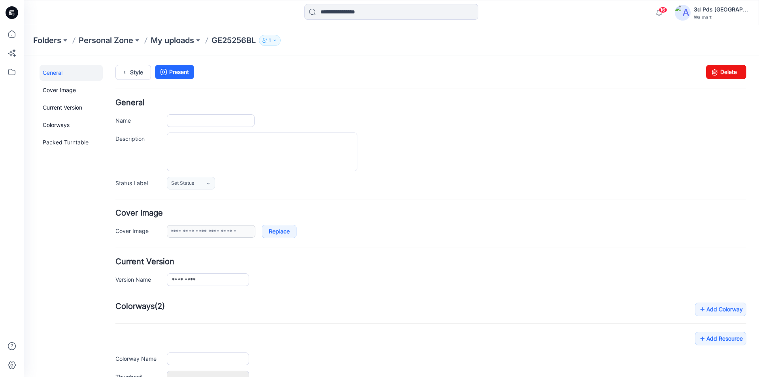
type input "*********"
type input "**********"
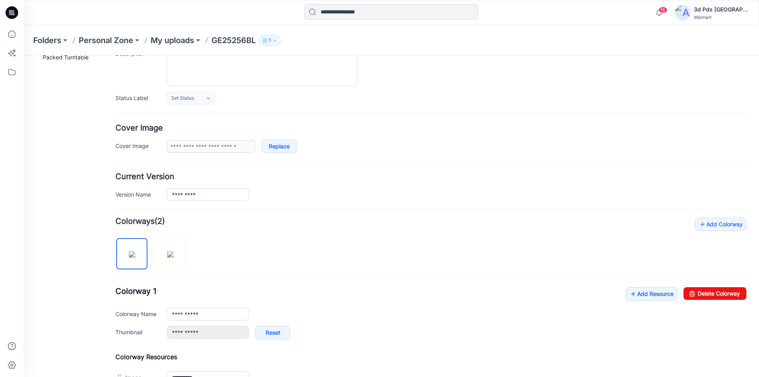
scroll to position [119, 0]
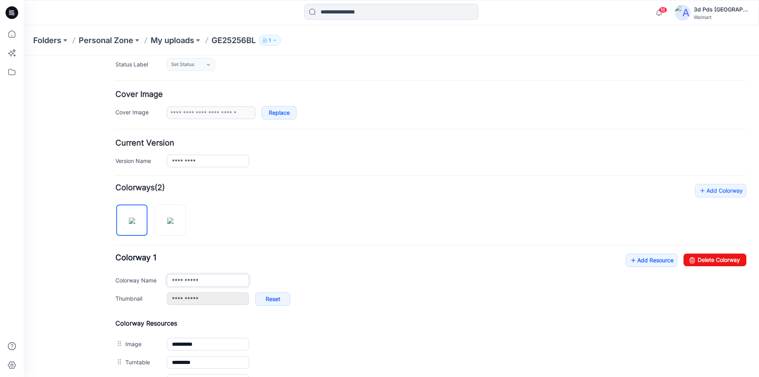
click at [216, 282] on input "**********" at bounding box center [208, 280] width 82 height 13
drag, startPoint x: 215, startPoint y: 280, endPoint x: 153, endPoint y: 280, distance: 61.7
click at [153, 280] on div "**********" at bounding box center [430, 280] width 631 height 13
paste input "text"
click at [281, 218] on div "**********" at bounding box center [430, 287] width 631 height 206
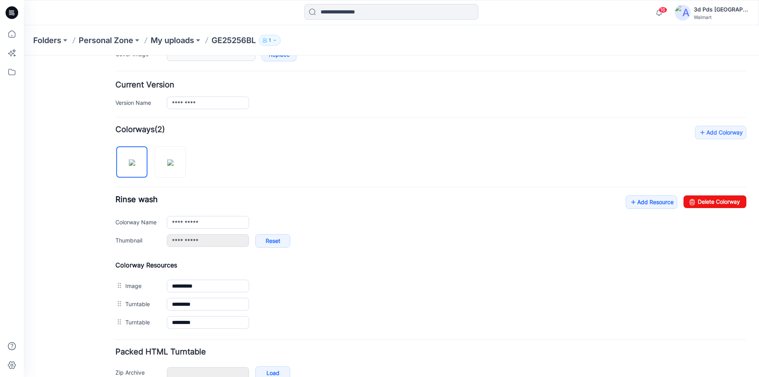
scroll to position [198, 0]
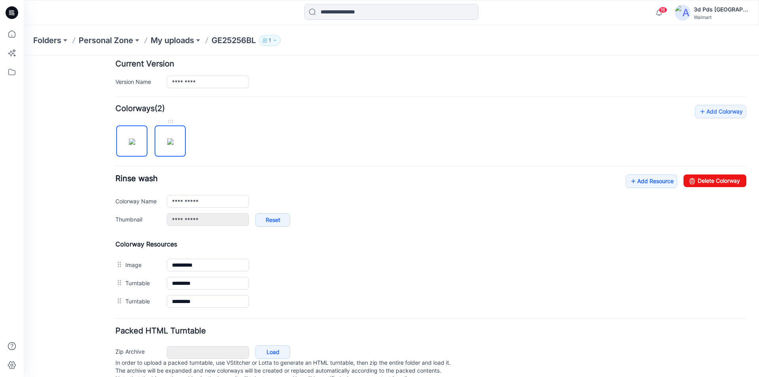
click at [168, 142] on img at bounding box center [170, 141] width 6 height 6
type input "********"
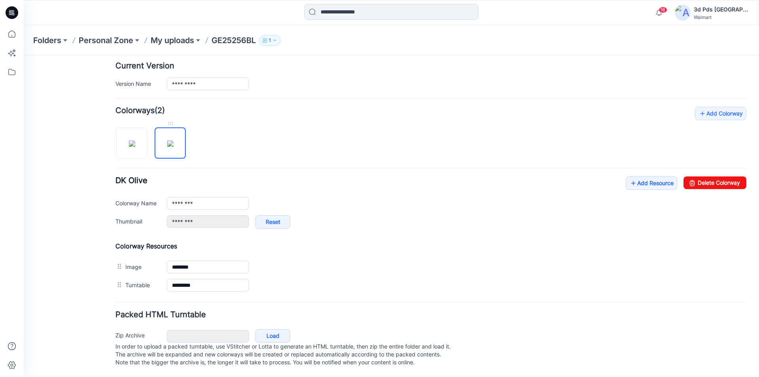
click at [168, 140] on img at bounding box center [170, 143] width 6 height 6
click at [135, 140] on img at bounding box center [132, 143] width 6 height 6
type input "**********"
click at [178, 44] on p "My uploads" at bounding box center [173, 40] width 44 height 11
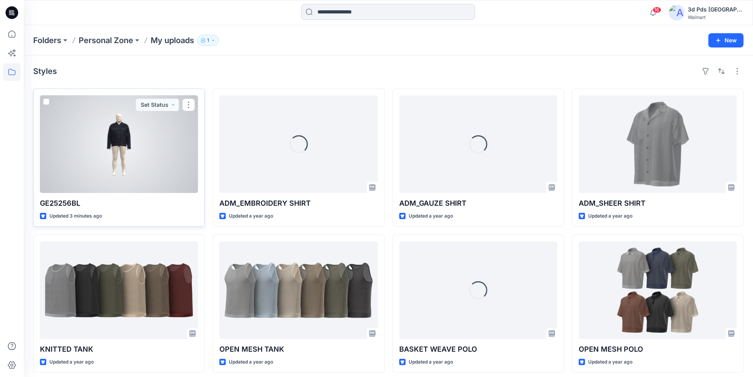
click at [130, 175] on div at bounding box center [119, 144] width 158 height 98
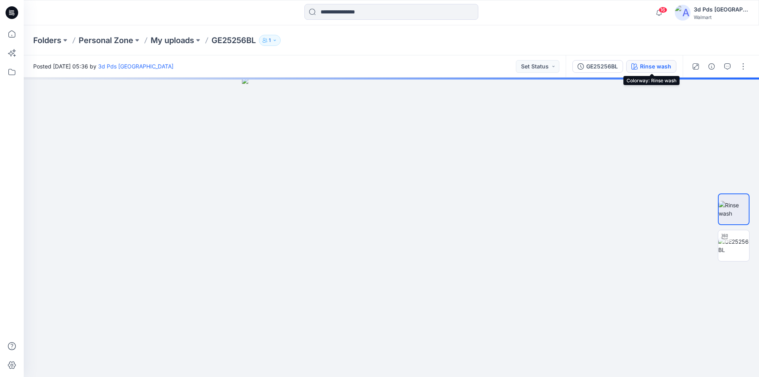
click at [649, 66] on div "Rinse wash" at bounding box center [655, 66] width 31 height 9
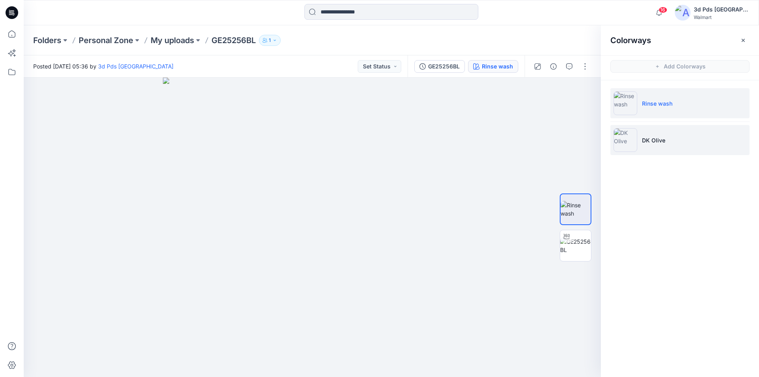
click at [679, 139] on li "DK Olive" at bounding box center [680, 140] width 139 height 30
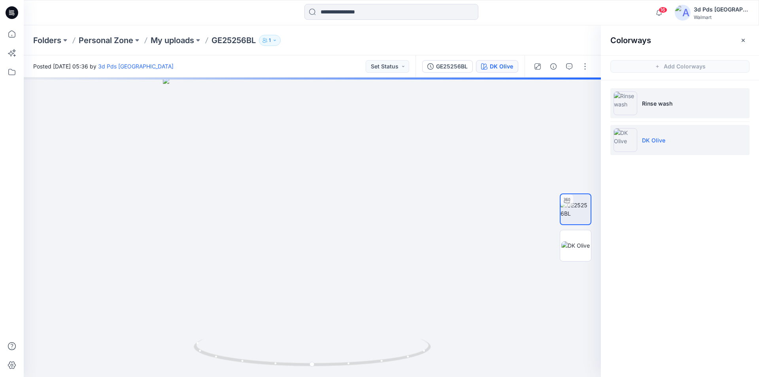
click at [690, 101] on li "Rinse wash" at bounding box center [680, 103] width 139 height 30
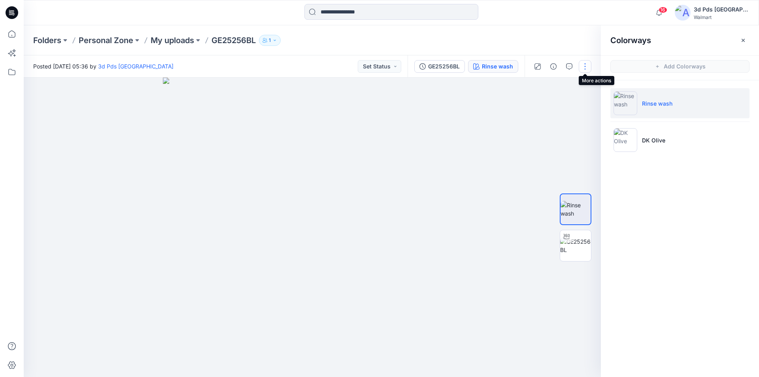
click at [585, 69] on button "button" at bounding box center [585, 66] width 13 height 13
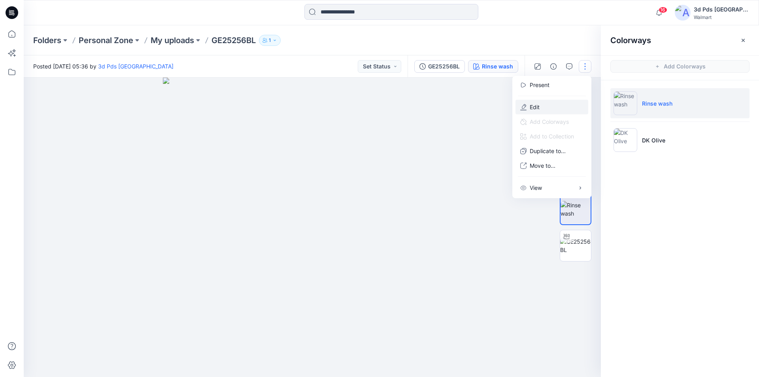
click at [534, 105] on p "Edit" at bounding box center [535, 107] width 10 height 8
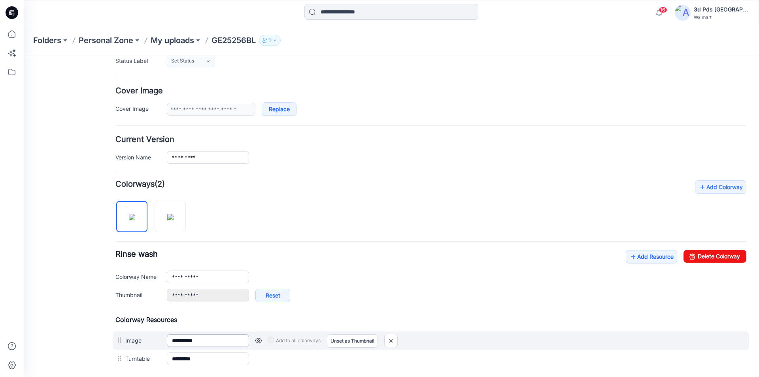
scroll to position [158, 0]
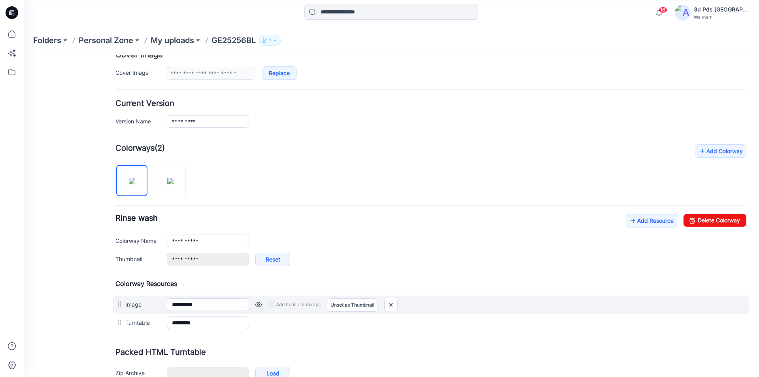
drag, startPoint x: 133, startPoint y: 324, endPoint x: 137, endPoint y: 299, distance: 25.2
click at [137, 299] on div "**********" at bounding box center [430, 306] width 631 height 52
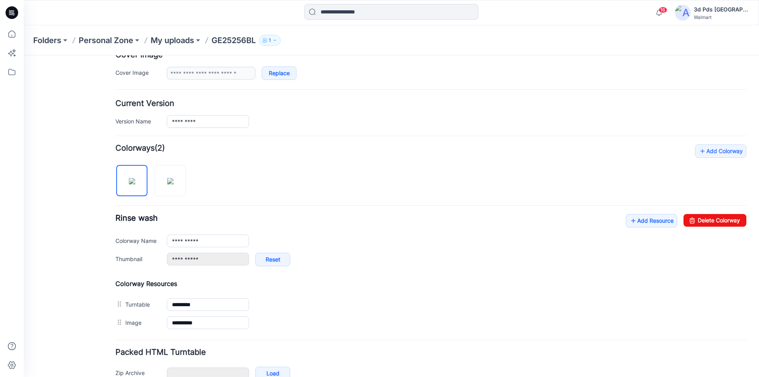
click at [9, 15] on icon at bounding box center [12, 12] width 13 height 13
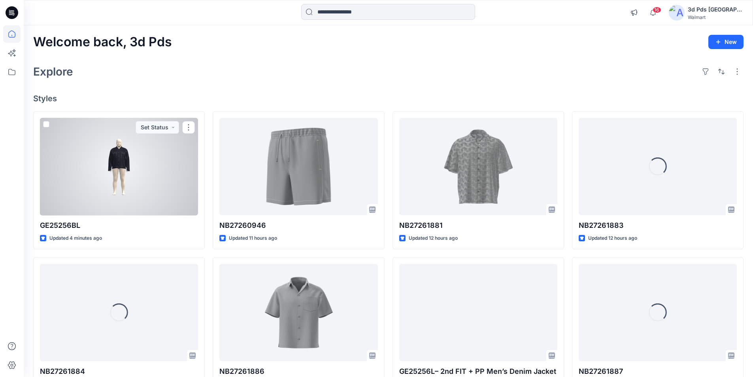
click at [98, 184] on div at bounding box center [119, 167] width 158 height 98
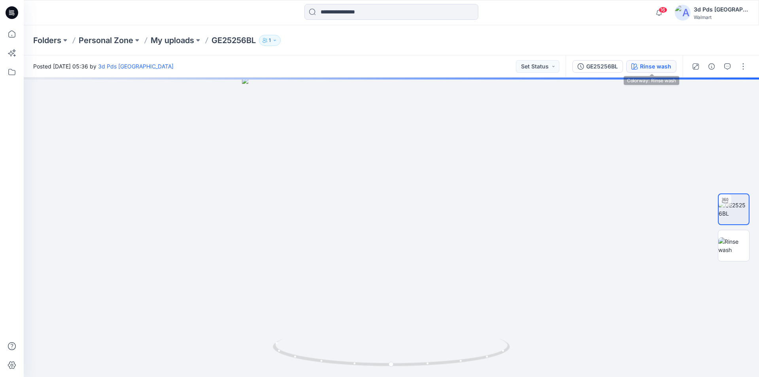
click at [657, 69] on div "Rinse wash" at bounding box center [655, 66] width 31 height 9
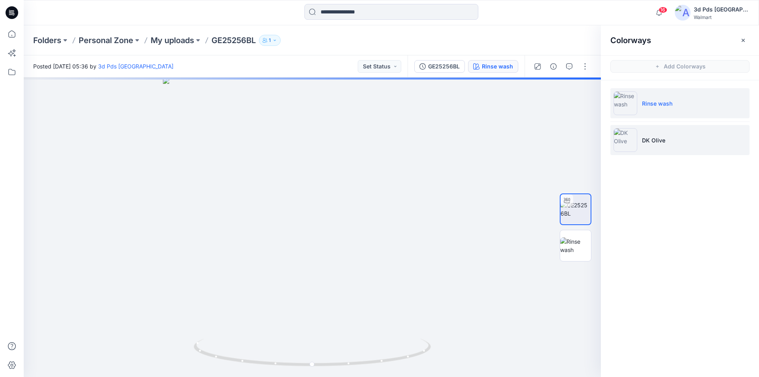
click at [680, 144] on li "DK Olive" at bounding box center [680, 140] width 139 height 30
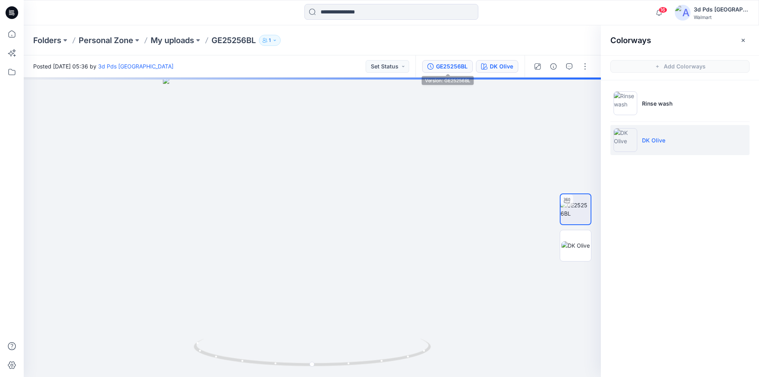
click at [451, 65] on div "GE25256BL" at bounding box center [452, 66] width 32 height 9
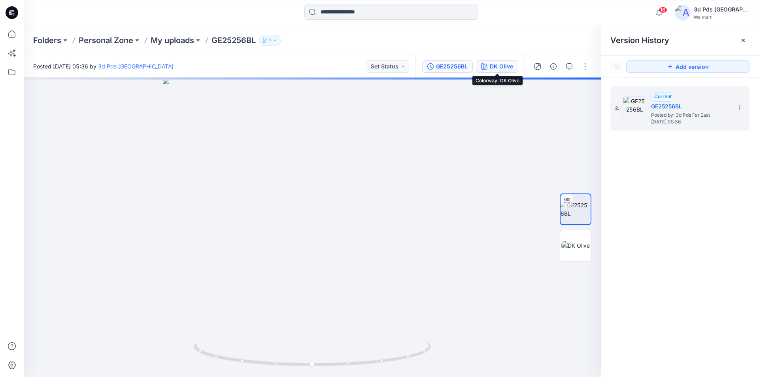
click at [498, 69] on div "DK Olive" at bounding box center [501, 66] width 23 height 9
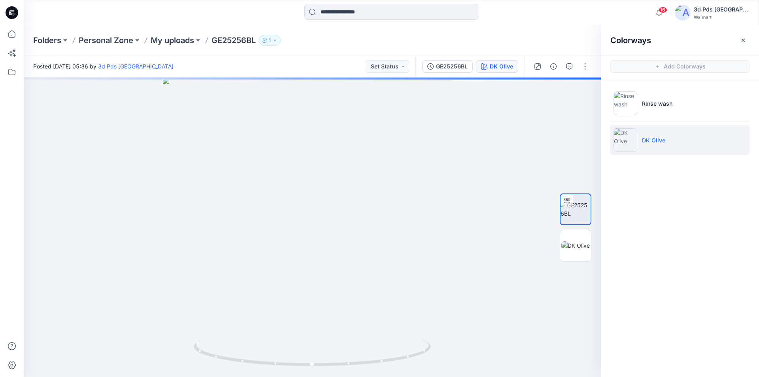
click at [685, 234] on div "Colorways Add Colorways Rinse wash DK Olive" at bounding box center [680, 201] width 158 height 352
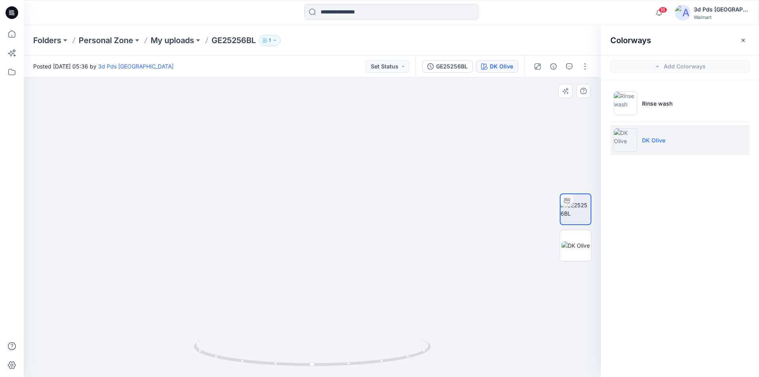
drag, startPoint x: 334, startPoint y: 156, endPoint x: 333, endPoint y: 245, distance: 88.6
click at [8, 10] on icon at bounding box center [12, 12] width 13 height 13
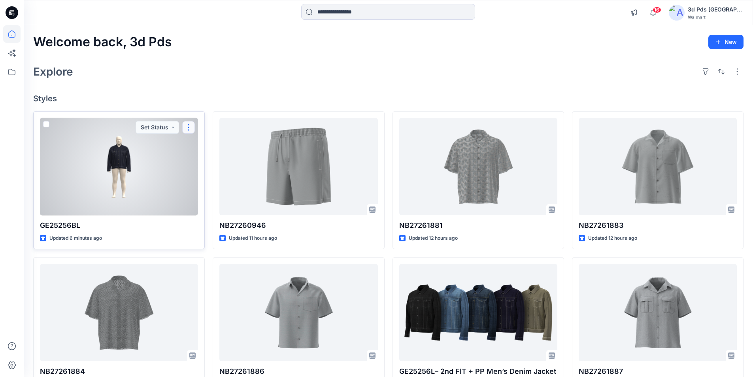
click at [191, 127] on button "button" at bounding box center [188, 127] width 13 height 13
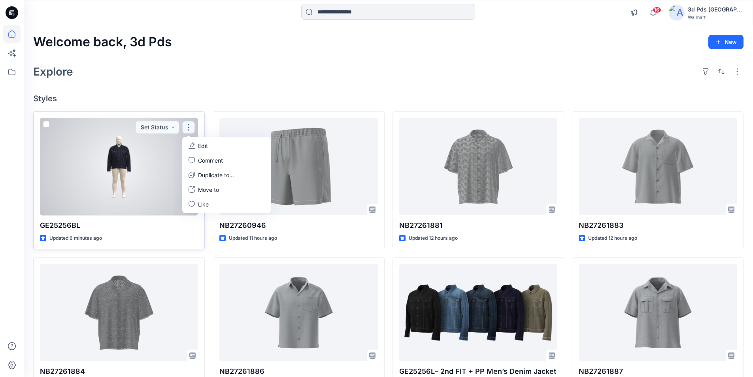
click at [201, 146] on p "Edit" at bounding box center [203, 146] width 10 height 8
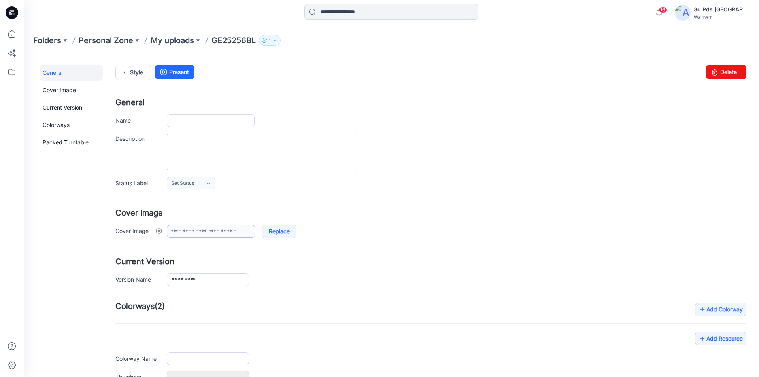
type input "*********"
type input "**********"
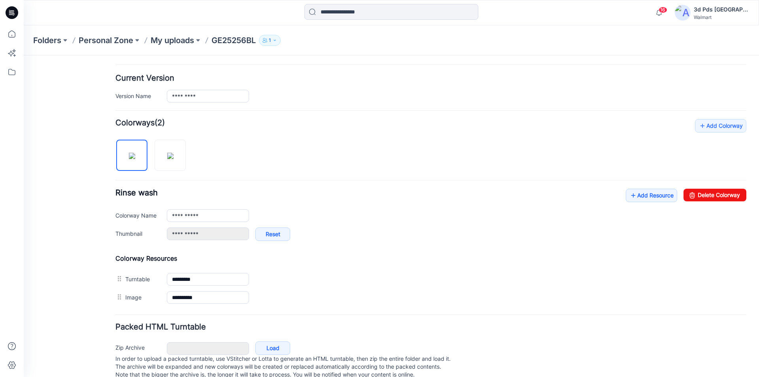
scroll to position [198, 0]
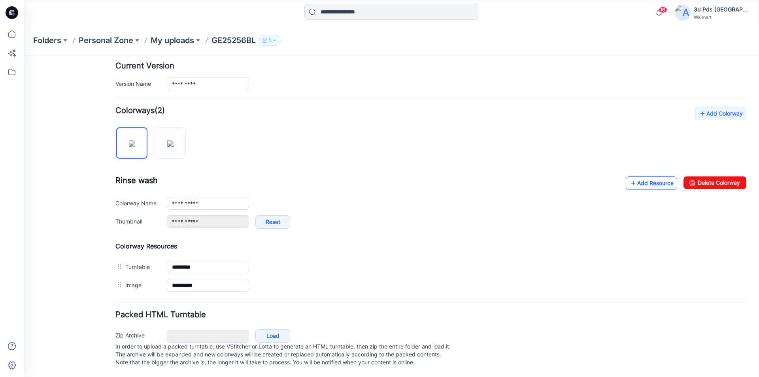
click at [634, 182] on link "Add Resource" at bounding box center [651, 182] width 51 height 13
click at [636, 184] on link "Add Resource" at bounding box center [651, 182] width 51 height 13
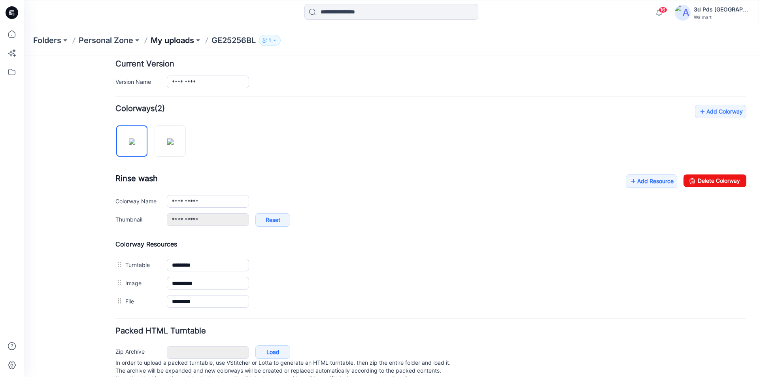
click at [153, 41] on p "My uploads" at bounding box center [173, 40] width 44 height 11
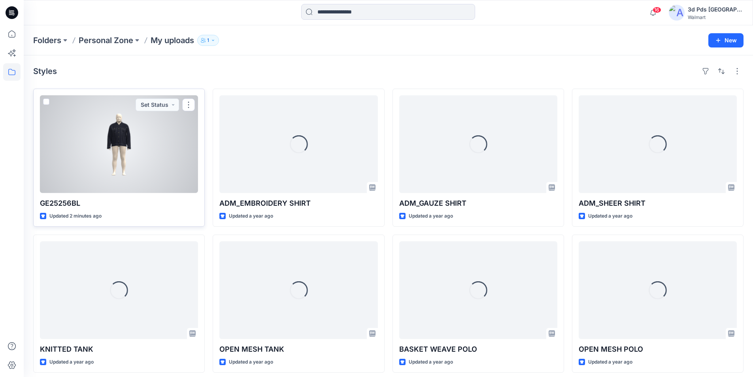
click at [142, 160] on div at bounding box center [119, 144] width 158 height 98
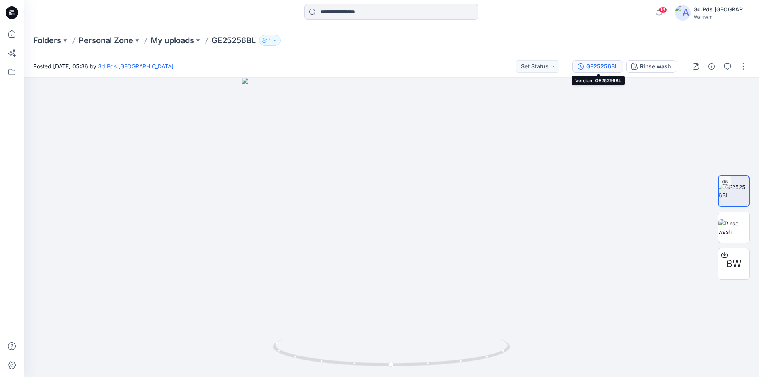
click at [594, 66] on div "GE25256BL" at bounding box center [603, 66] width 32 height 9
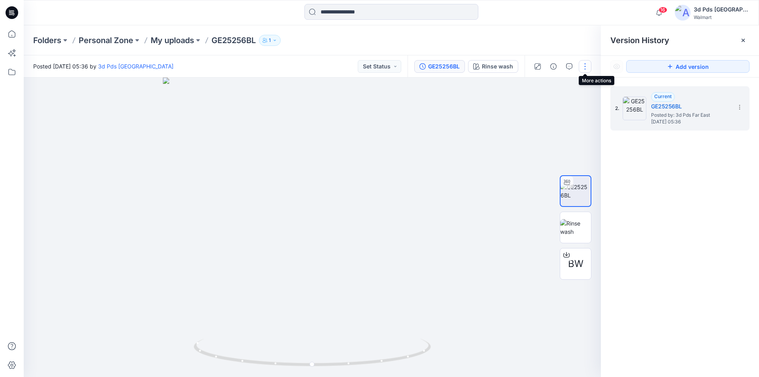
click at [588, 66] on button "button" at bounding box center [585, 66] width 13 height 13
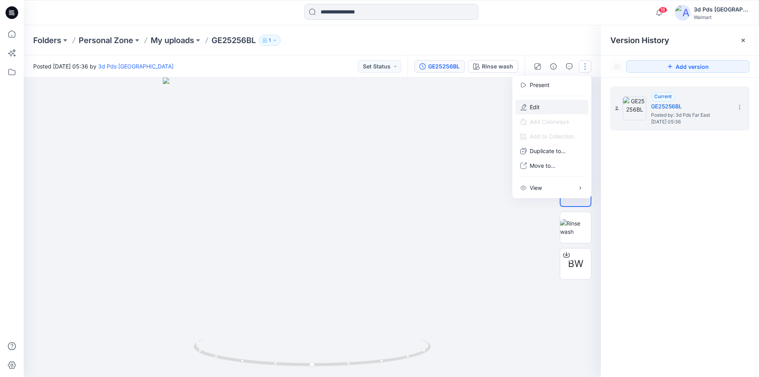
click at [540, 103] on p "Edit" at bounding box center [535, 107] width 10 height 8
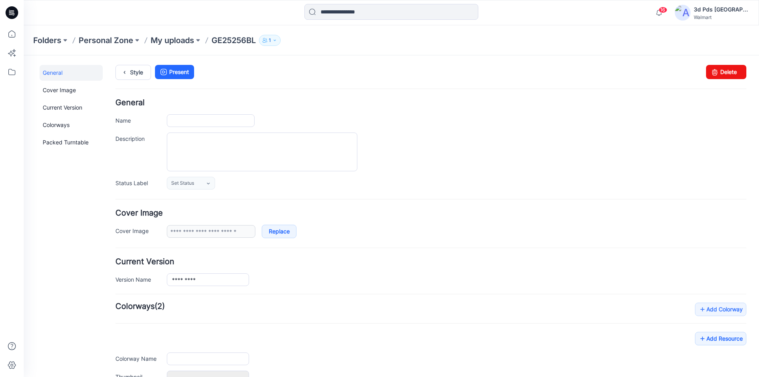
type input "*********"
type input "**********"
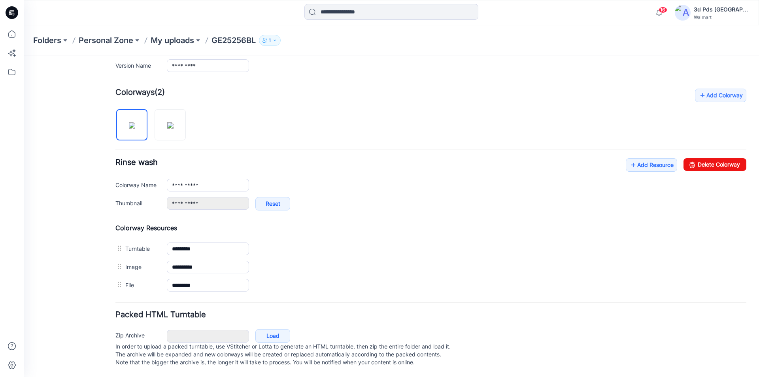
scroll to position [222, 0]
click at [630, 159] on icon at bounding box center [634, 165] width 8 height 13
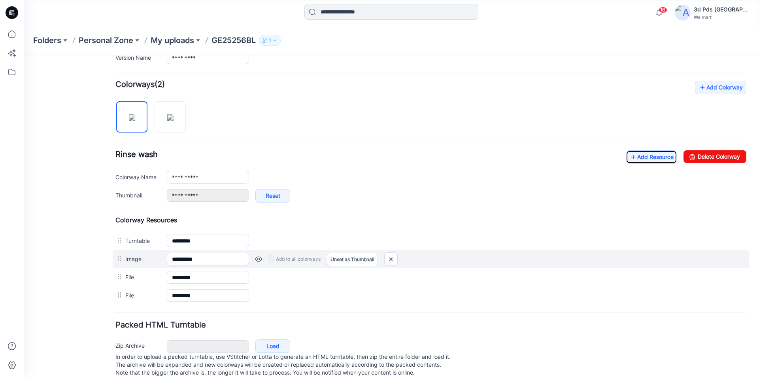
scroll to position [240, 0]
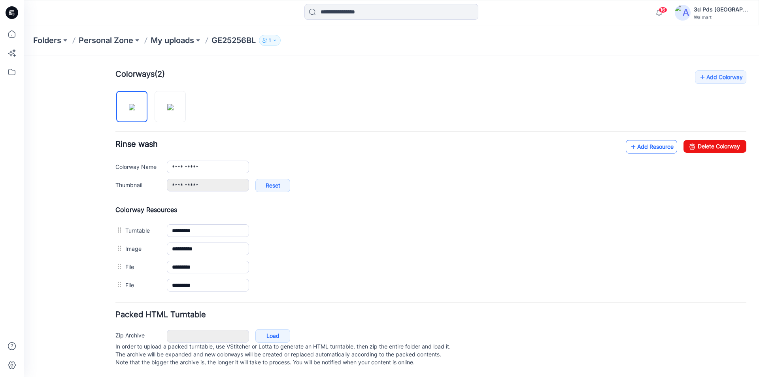
click at [638, 142] on link "Add Resource" at bounding box center [651, 146] width 51 height 13
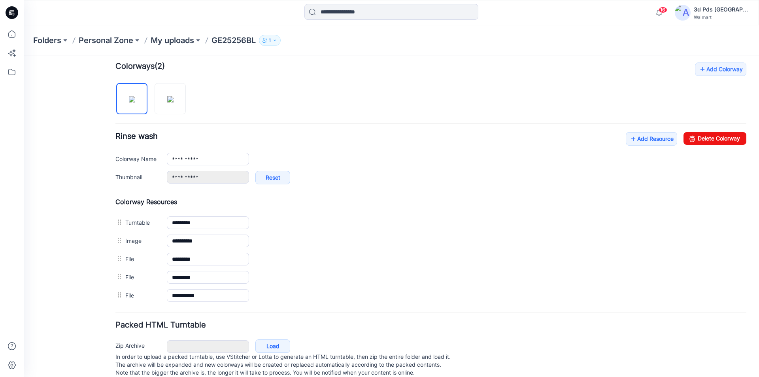
click at [409, 102] on div "**********" at bounding box center [430, 183] width 631 height 242
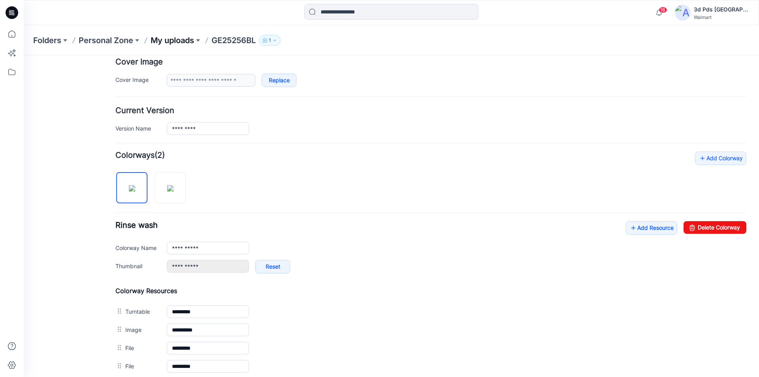
scroll to position [140, 0]
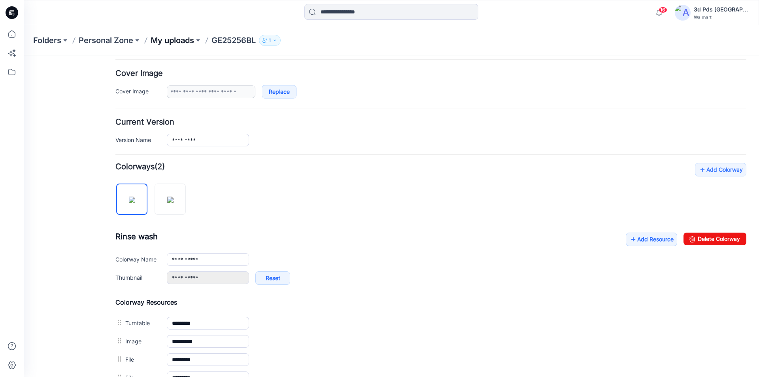
click at [161, 38] on p "My uploads" at bounding box center [173, 40] width 44 height 11
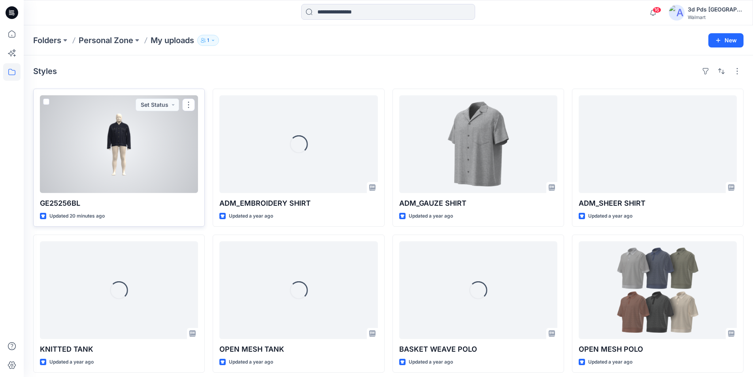
click at [124, 150] on div at bounding box center [119, 144] width 158 height 98
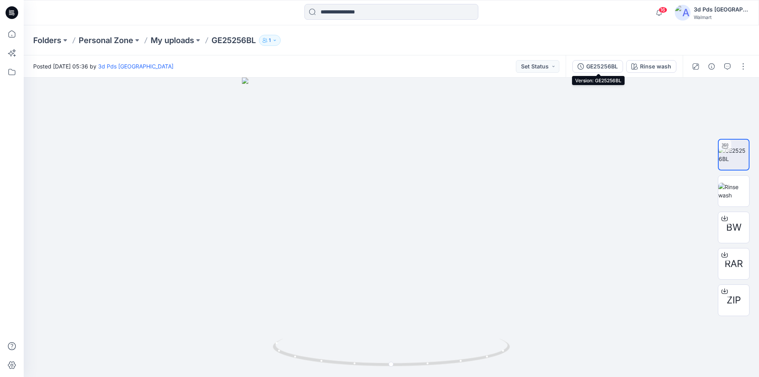
click at [594, 64] on div "GE25256BL" at bounding box center [603, 66] width 32 height 9
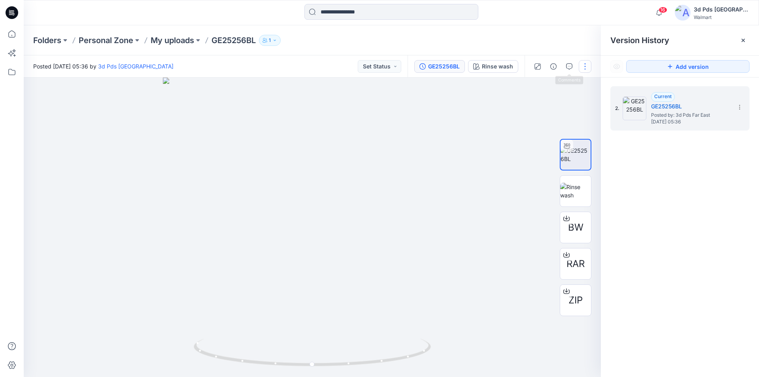
click at [585, 65] on button "button" at bounding box center [585, 66] width 13 height 13
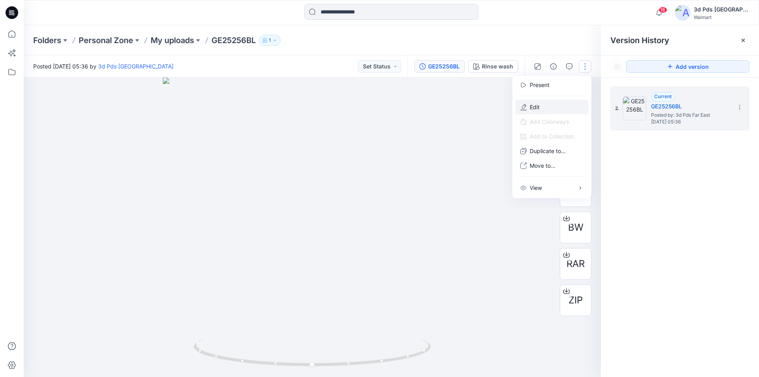
click at [538, 107] on p "Edit" at bounding box center [535, 107] width 10 height 8
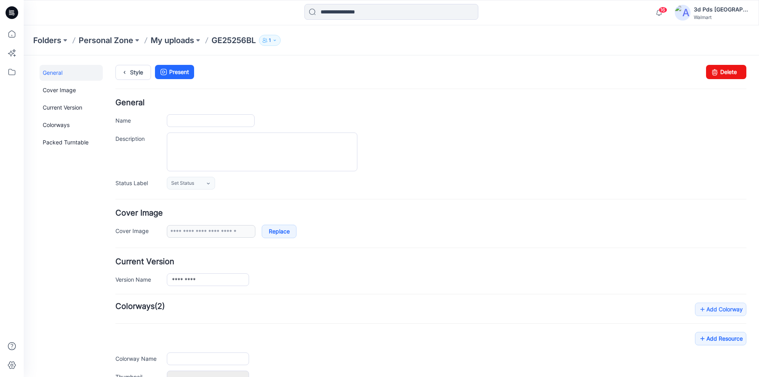
type input "*********"
type input "**********"
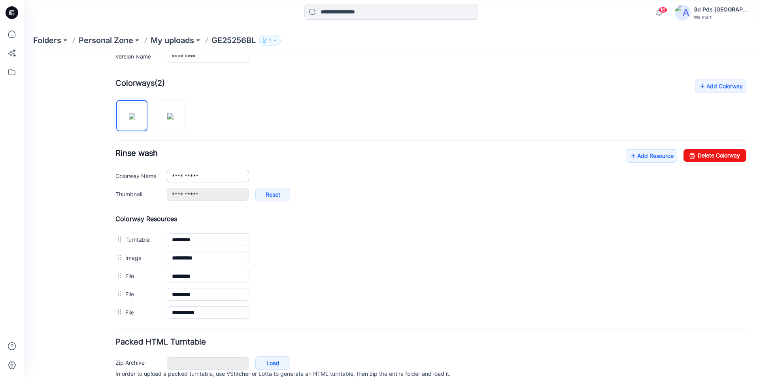
scroll to position [237, 0]
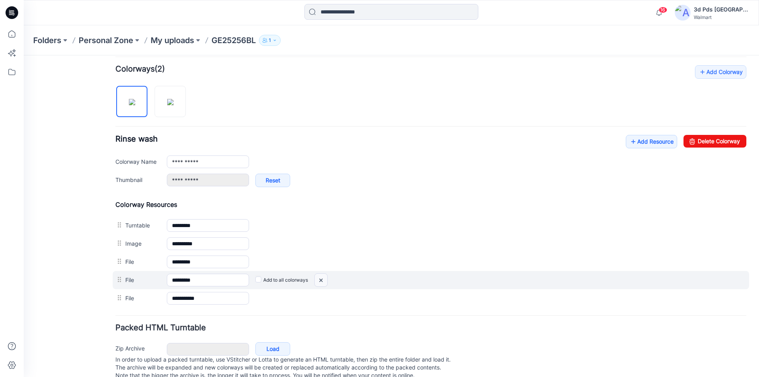
drag, startPoint x: 322, startPoint y: 280, endPoint x: 435, endPoint y: 99, distance: 213.4
click at [24, 55] on img at bounding box center [24, 55] width 0 height 0
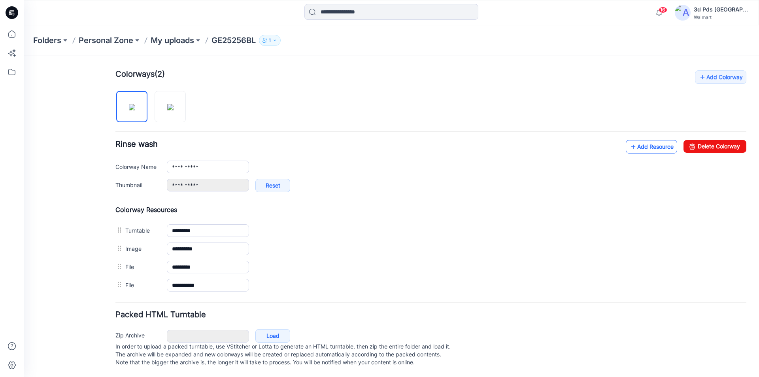
click at [631, 142] on link "Add Resource" at bounding box center [651, 146] width 51 height 13
